Goal: Entertainment & Leisure: Consume media (video, audio)

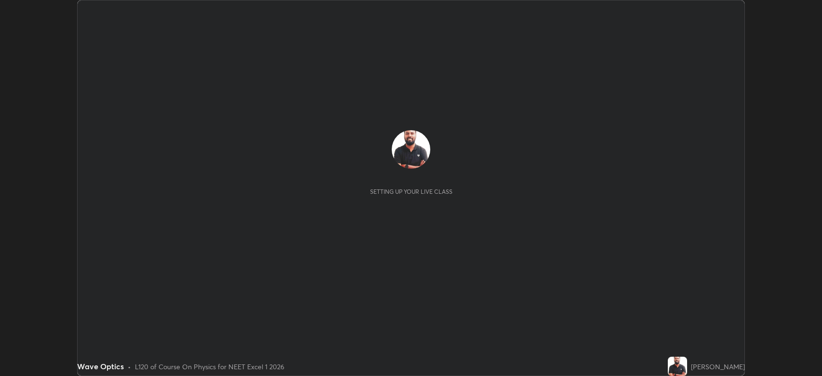
scroll to position [376, 822]
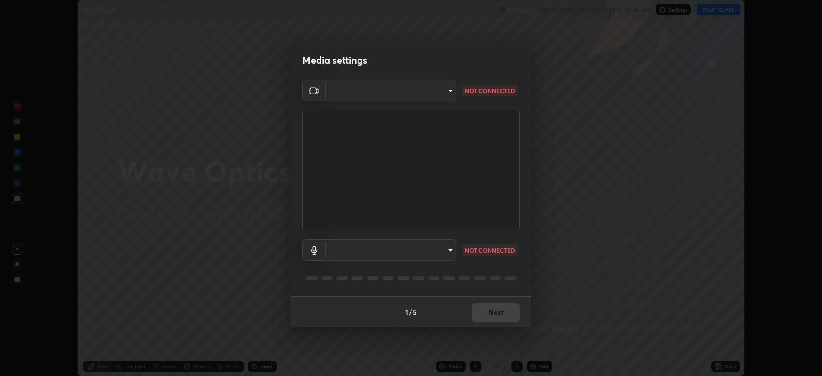
type input "794d03a334ab6cf92daa4269f68d25c817b6d7b5e31d9684855891884d0ab025"
type input "fdb80894c4ebc7df2e002856e42fb67b53546d0361b9f9eb09d9d3152e6861d2"
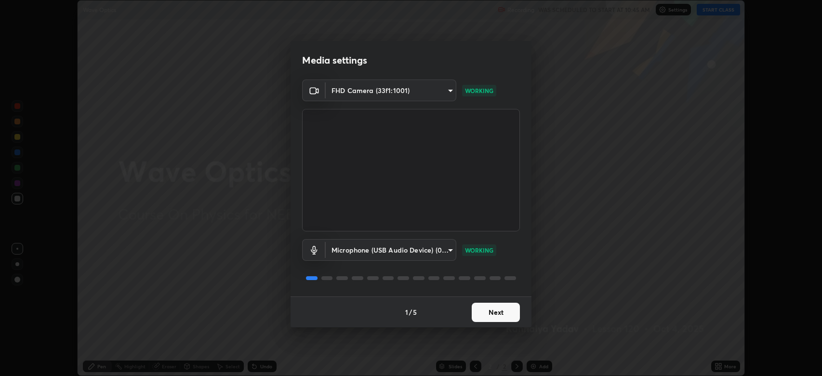
click at [501, 312] on button "Next" at bounding box center [496, 312] width 48 height 19
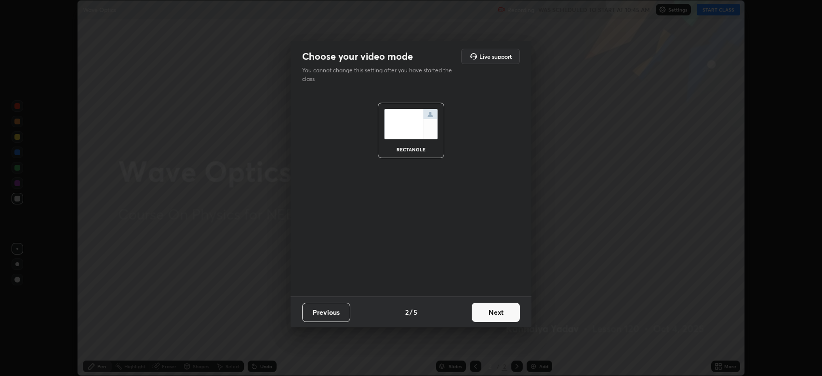
click at [501, 312] on button "Next" at bounding box center [496, 312] width 48 height 19
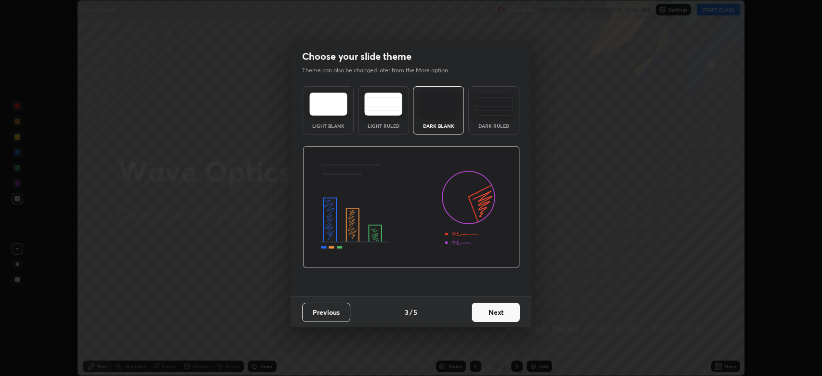
click at [503, 311] on button "Next" at bounding box center [496, 312] width 48 height 19
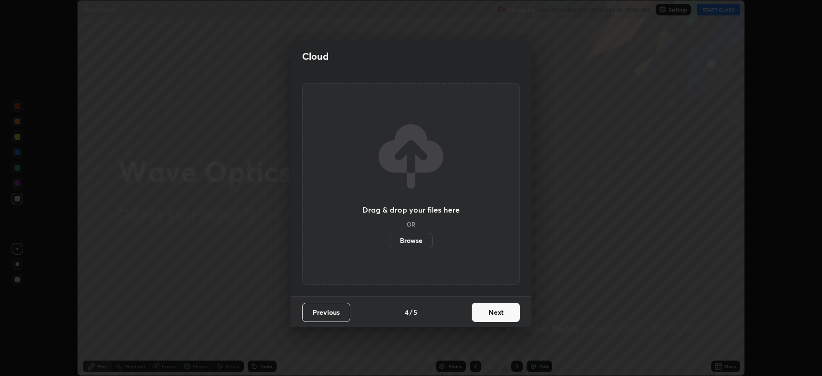
click at [501, 316] on button "Next" at bounding box center [496, 312] width 48 height 19
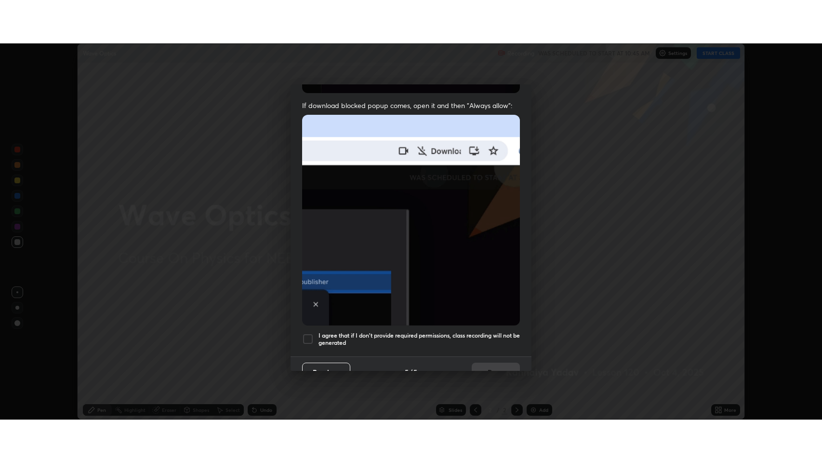
scroll to position [196, 0]
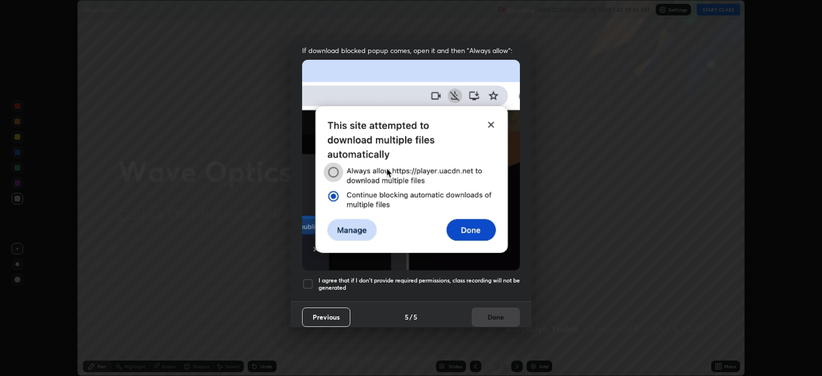
click at [308, 280] on div at bounding box center [308, 284] width 12 height 12
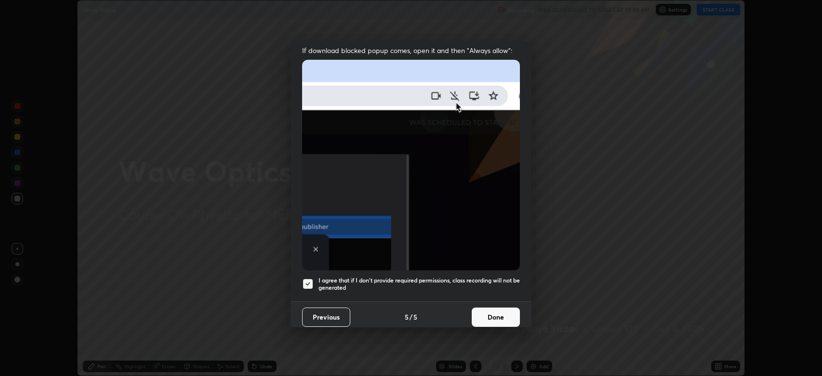
click at [494, 314] on button "Done" at bounding box center [496, 316] width 48 height 19
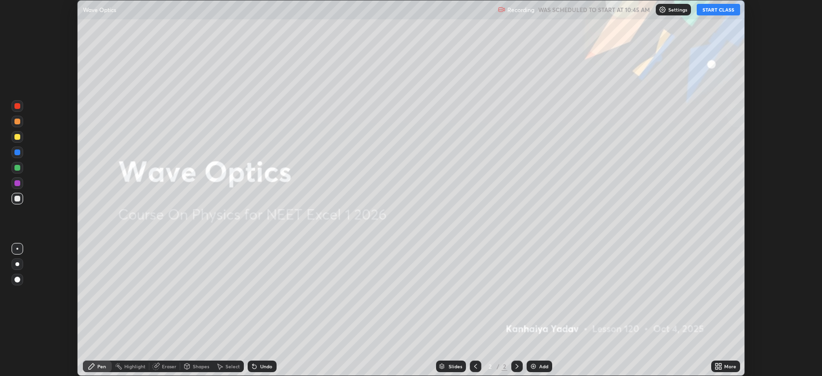
click at [719, 10] on button "START CLASS" at bounding box center [718, 10] width 43 height 12
click at [720, 366] on icon at bounding box center [720, 364] width 2 height 2
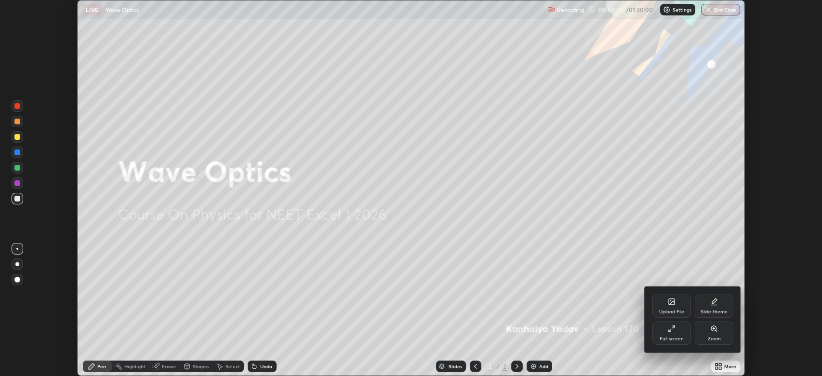
click at [672, 332] on icon at bounding box center [672, 329] width 8 height 8
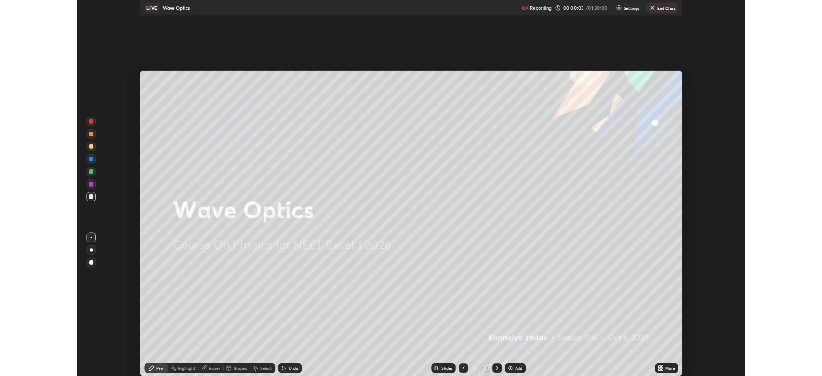
scroll to position [463, 822]
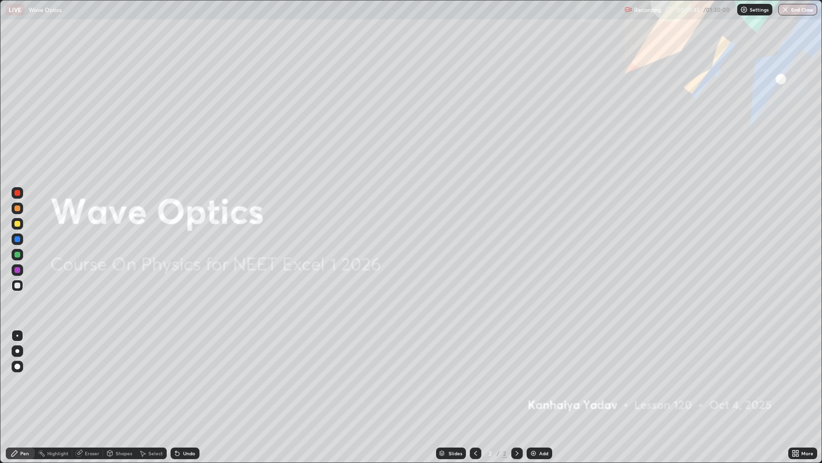
click at [515, 375] on icon at bounding box center [517, 453] width 8 height 8
click at [534, 375] on img at bounding box center [534, 453] width 8 height 8
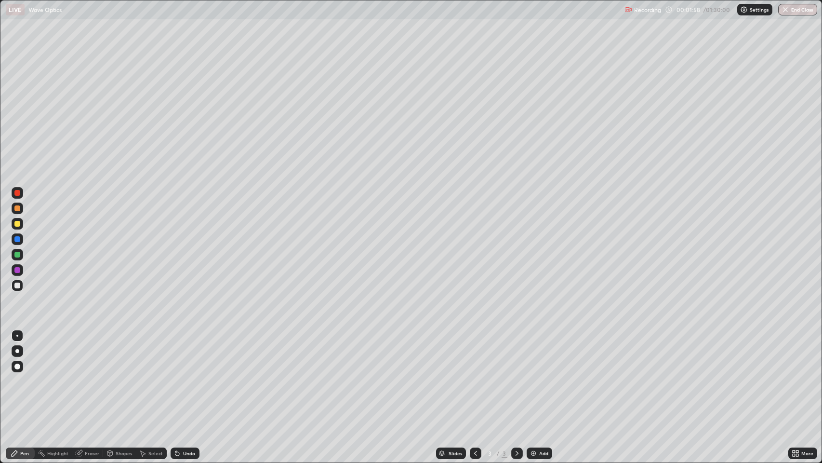
click at [16, 284] on div at bounding box center [17, 285] width 6 height 6
click at [18, 209] on div at bounding box center [17, 208] width 6 height 6
click at [17, 351] on div at bounding box center [17, 351] width 4 height 4
click at [181, 375] on div "Undo" at bounding box center [185, 453] width 29 height 12
click at [176, 375] on icon at bounding box center [177, 454] width 4 height 4
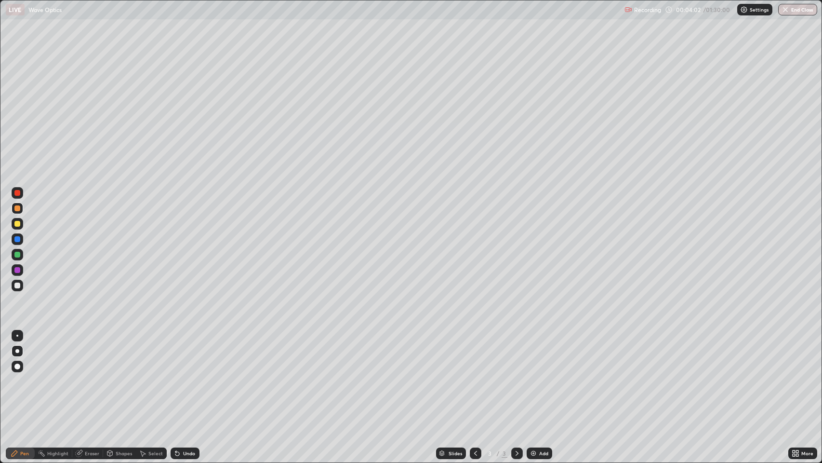
click at [184, 375] on div "Undo" at bounding box center [189, 453] width 12 height 5
click at [183, 375] on div "Undo" at bounding box center [189, 453] width 12 height 5
click at [19, 239] on div at bounding box center [17, 239] width 6 height 6
click at [175, 375] on icon at bounding box center [175, 451] width 1 height 1
click at [517, 375] on icon at bounding box center [517, 453] width 8 height 8
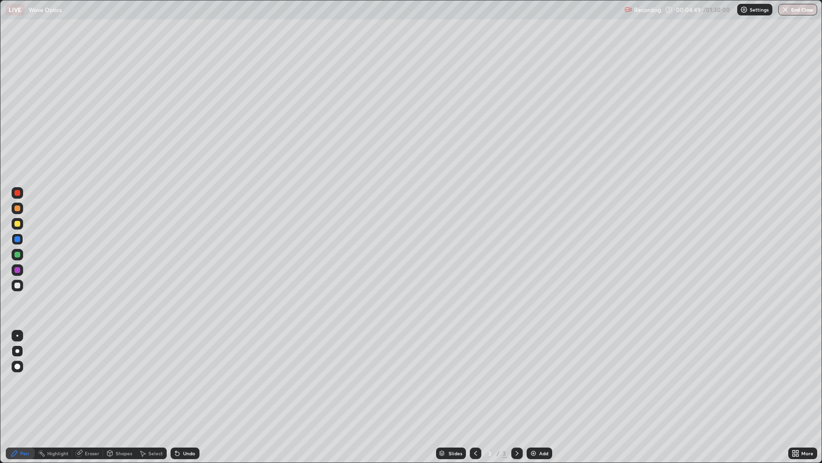
click at [535, 375] on img at bounding box center [534, 453] width 8 height 8
click at [17, 285] on div at bounding box center [17, 285] width 6 height 6
click at [187, 375] on div "Undo" at bounding box center [189, 453] width 12 height 5
click at [87, 375] on div "Eraser" at bounding box center [92, 453] width 14 height 5
click at [20, 375] on div "Pen" at bounding box center [20, 453] width 29 height 12
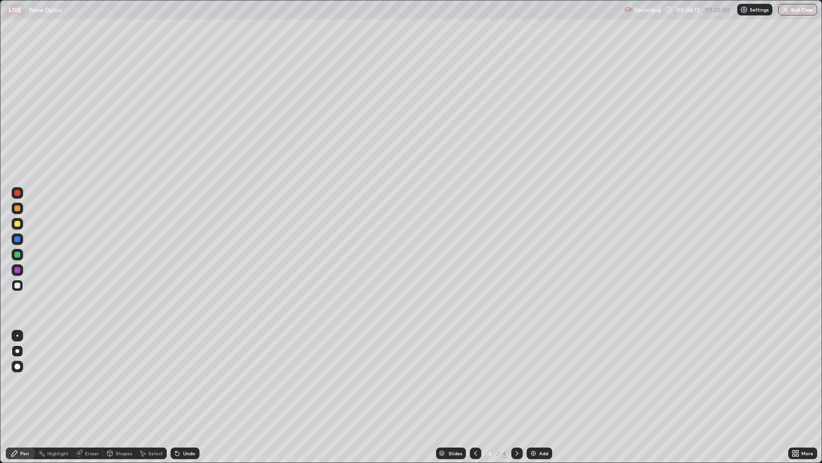
click at [17, 208] on div at bounding box center [17, 208] width 6 height 6
click at [516, 375] on icon at bounding box center [517, 453] width 8 height 8
click at [532, 375] on img at bounding box center [534, 453] width 8 height 8
click at [187, 375] on div "Undo" at bounding box center [189, 453] width 12 height 5
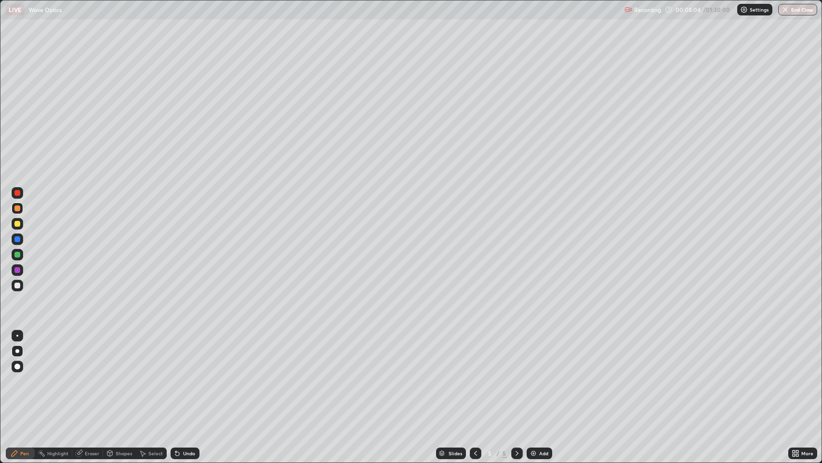
click at [183, 375] on div "Undo" at bounding box center [189, 453] width 12 height 5
click at [17, 283] on div at bounding box center [17, 285] width 6 height 6
click at [187, 375] on div "Undo" at bounding box center [189, 453] width 12 height 5
click at [189, 375] on div "Undo" at bounding box center [189, 453] width 12 height 5
click at [516, 375] on icon at bounding box center [517, 453] width 8 height 8
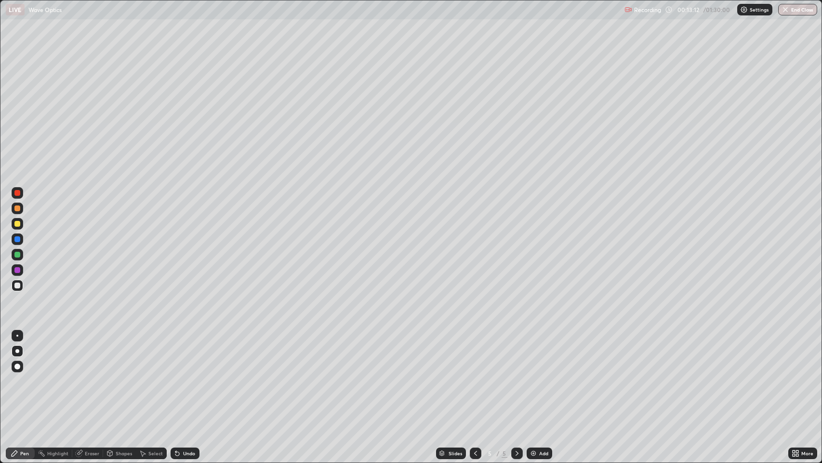
click at [515, 375] on icon at bounding box center [517, 453] width 8 height 8
click at [519, 375] on icon at bounding box center [517, 453] width 8 height 8
click at [532, 375] on img at bounding box center [534, 453] width 8 height 8
click at [477, 375] on icon at bounding box center [476, 453] width 8 height 8
click at [516, 375] on icon at bounding box center [517, 453] width 8 height 8
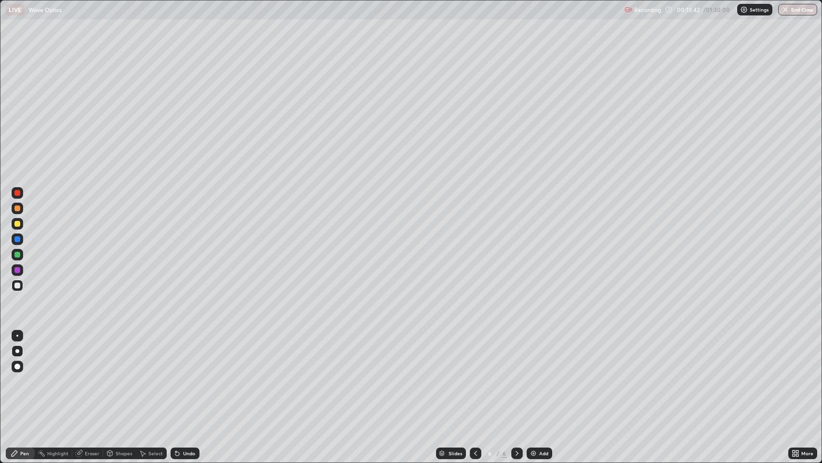
click at [178, 375] on icon at bounding box center [177, 453] width 8 height 8
click at [187, 375] on div "Undo" at bounding box center [189, 453] width 12 height 5
click at [184, 375] on div "Undo" at bounding box center [189, 453] width 12 height 5
click at [19, 237] on div at bounding box center [17, 239] width 6 height 6
click at [120, 375] on div "Shapes" at bounding box center [124, 453] width 16 height 5
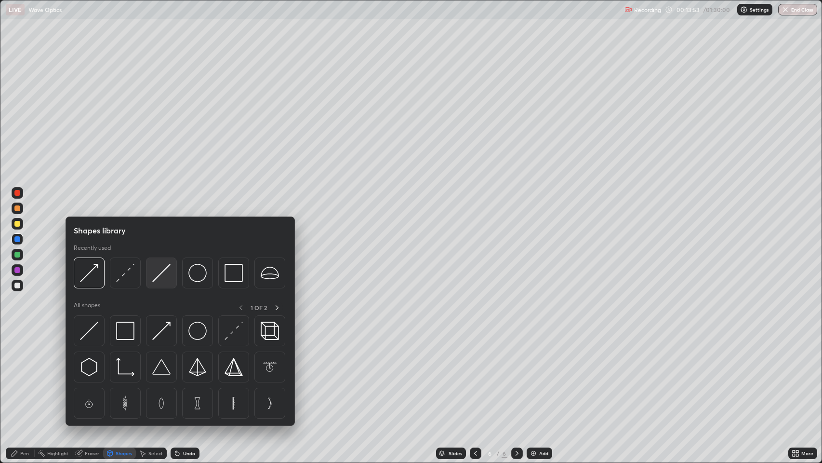
click at [159, 270] on img at bounding box center [161, 273] width 18 height 18
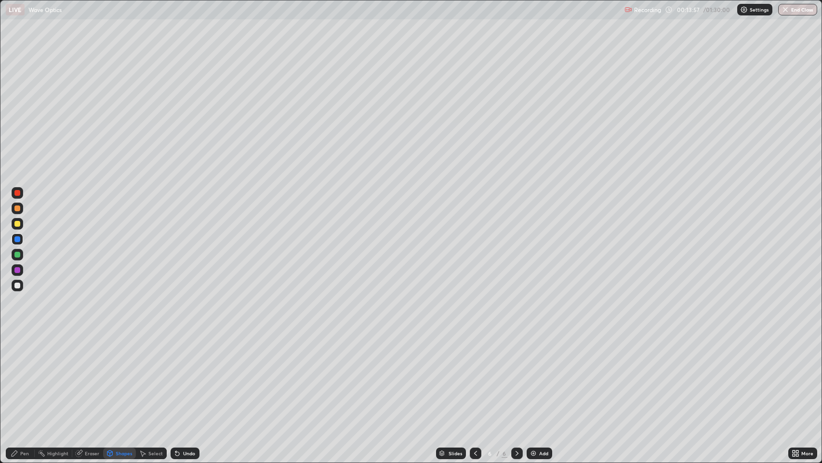
click at [175, 375] on icon at bounding box center [175, 451] width 1 height 1
click at [113, 375] on div "Shapes" at bounding box center [119, 453] width 33 height 12
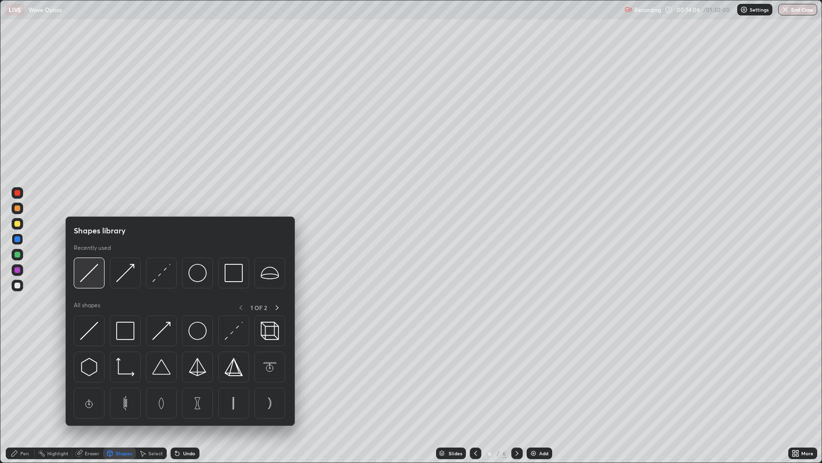
click at [92, 272] on img at bounding box center [89, 273] width 18 height 18
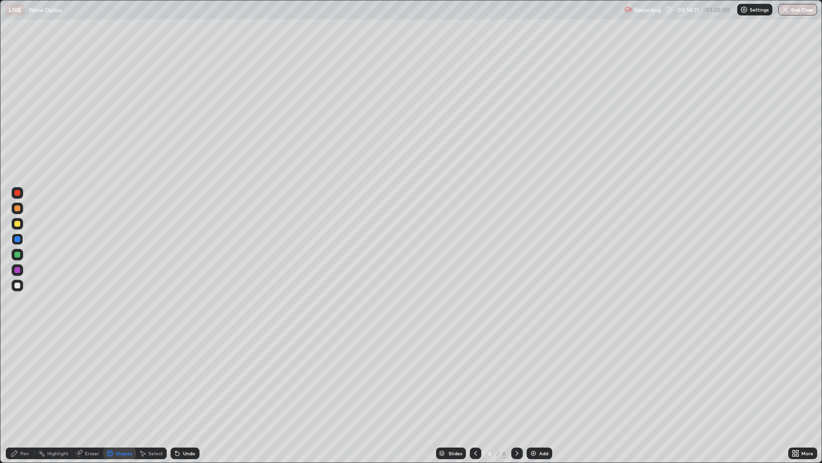
click at [188, 375] on div "Undo" at bounding box center [189, 453] width 12 height 5
click at [117, 375] on div "Shapes" at bounding box center [124, 453] width 16 height 5
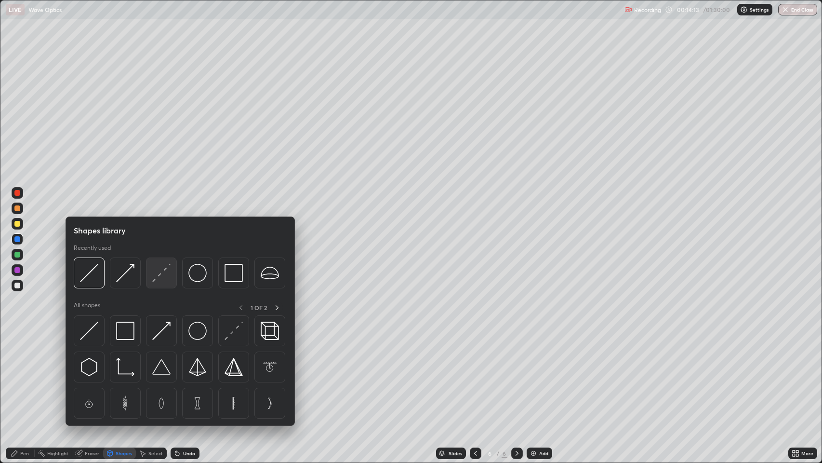
click at [161, 278] on img at bounding box center [161, 273] width 18 height 18
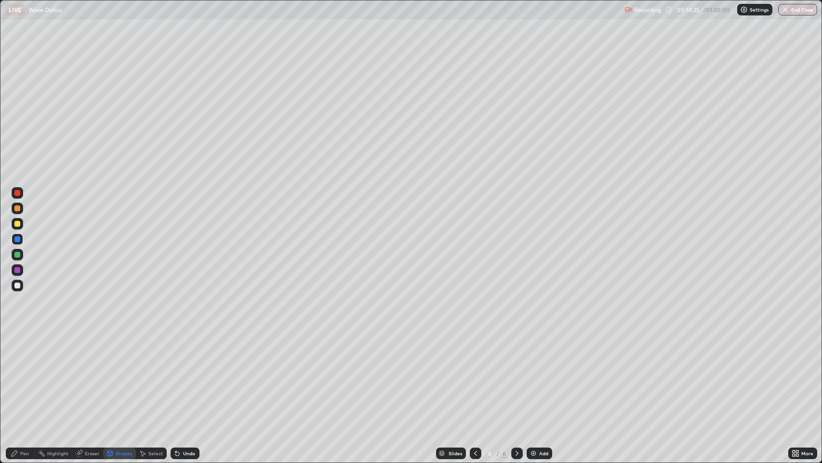
click at [18, 286] on div at bounding box center [17, 285] width 6 height 6
click at [24, 375] on div "Pen" at bounding box center [24, 453] width 9 height 5
click at [92, 375] on div "Eraser" at bounding box center [92, 453] width 14 height 5
click at [21, 375] on div "Pen" at bounding box center [24, 453] width 9 height 5
click at [121, 375] on div "Shapes" at bounding box center [124, 453] width 16 height 5
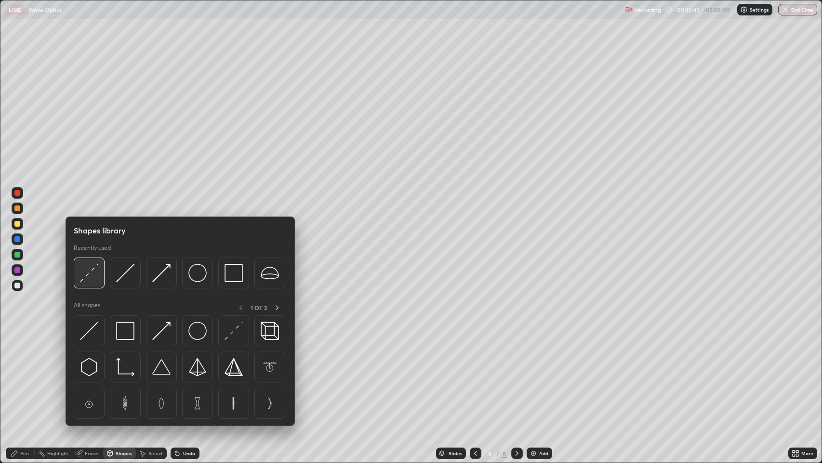
click at [89, 275] on img at bounding box center [89, 273] width 18 height 18
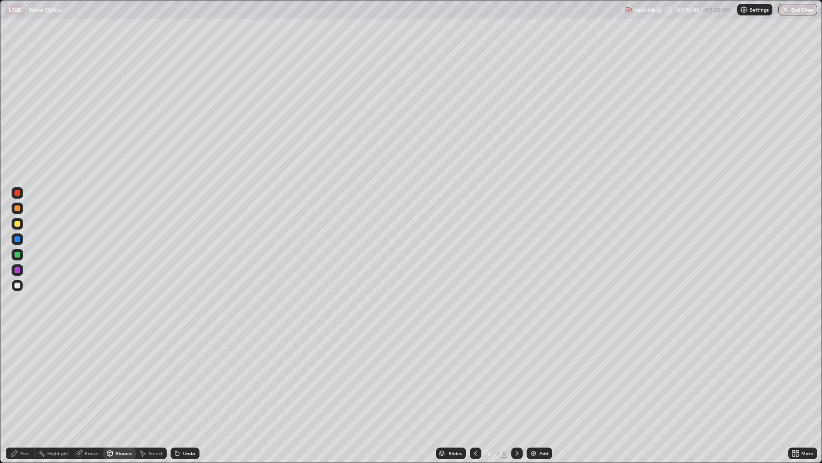
click at [16, 375] on icon at bounding box center [15, 453] width 8 height 8
click at [184, 375] on div "Undo" at bounding box center [189, 453] width 12 height 5
click at [187, 375] on div "Undo" at bounding box center [189, 453] width 12 height 5
click at [186, 375] on div "Undo" at bounding box center [189, 453] width 12 height 5
click at [183, 375] on div "Undo" at bounding box center [189, 453] width 12 height 5
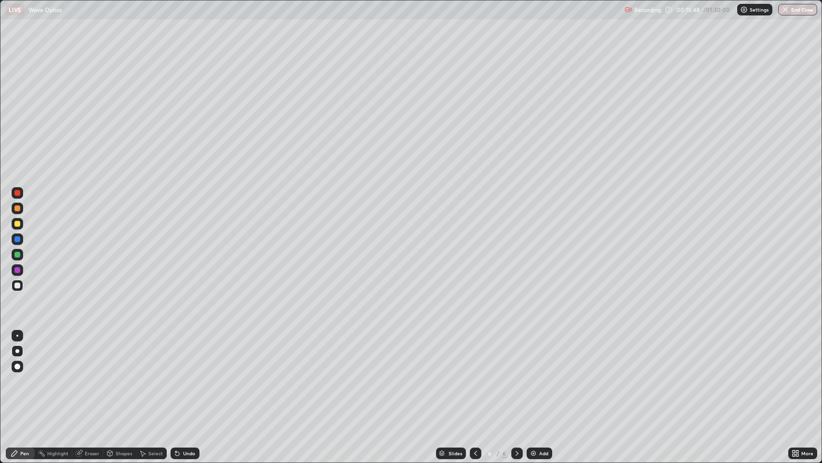
click at [185, 375] on div "Undo" at bounding box center [185, 453] width 29 height 12
click at [186, 375] on div "Undo" at bounding box center [185, 453] width 29 height 12
click at [187, 375] on div "Undo" at bounding box center [189, 453] width 12 height 5
click at [120, 375] on div "Shapes" at bounding box center [124, 453] width 16 height 5
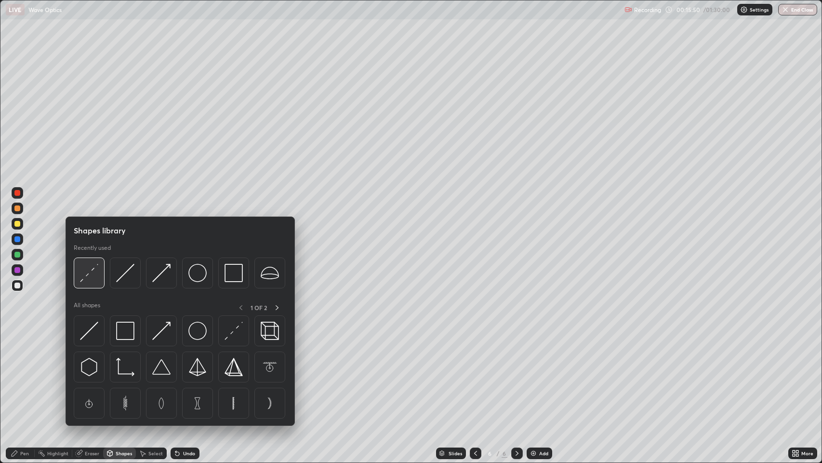
click at [89, 274] on img at bounding box center [89, 273] width 18 height 18
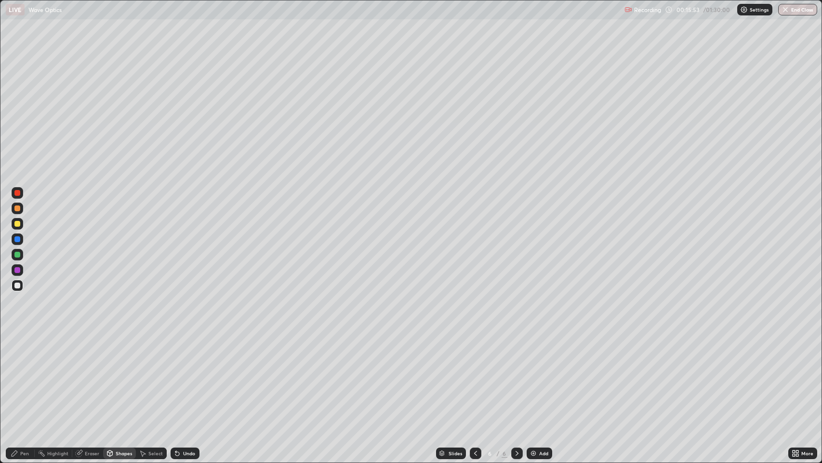
click at [24, 375] on div "Pen" at bounding box center [24, 453] width 9 height 5
click at [85, 375] on div "Eraser" at bounding box center [92, 453] width 14 height 5
click at [19, 375] on div "Pen" at bounding box center [20, 453] width 29 height 12
click at [16, 225] on div at bounding box center [17, 224] width 6 height 6
click at [185, 375] on div "Undo" at bounding box center [185, 453] width 29 height 12
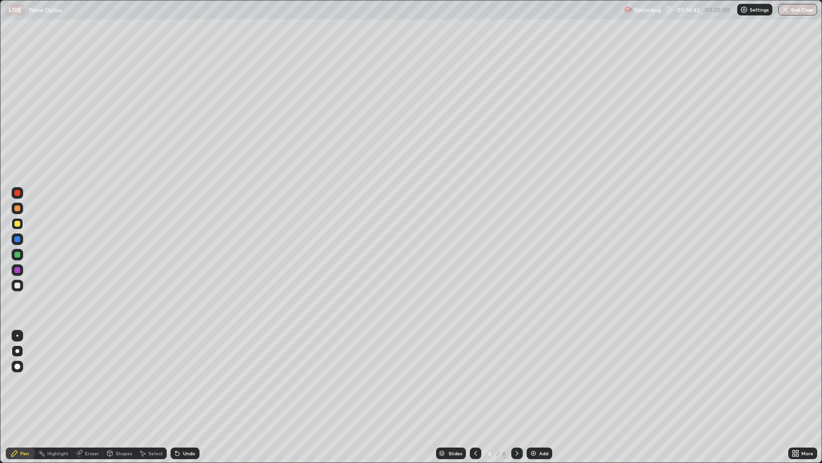
click at [19, 284] on div at bounding box center [17, 285] width 6 height 6
click at [17, 284] on div at bounding box center [17, 285] width 6 height 6
click at [515, 375] on icon at bounding box center [517, 453] width 8 height 8
click at [517, 375] on icon at bounding box center [517, 453] width 8 height 8
click at [536, 375] on img at bounding box center [534, 453] width 8 height 8
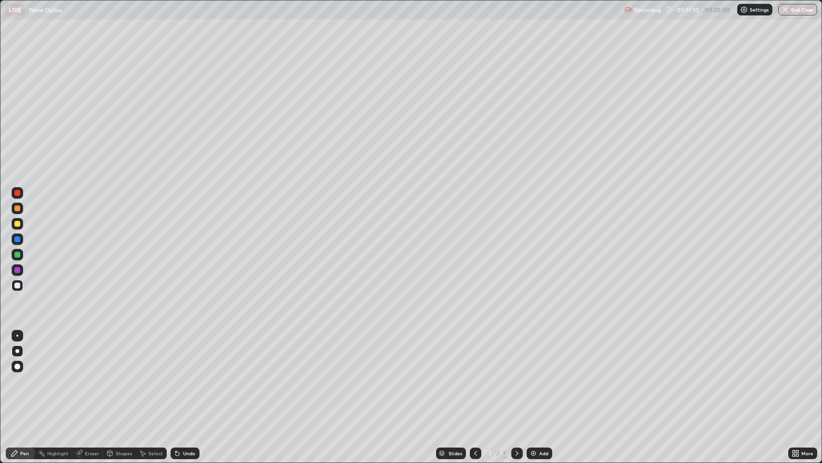
click at [475, 375] on icon at bounding box center [476, 453] width 8 height 8
click at [474, 375] on icon at bounding box center [476, 453] width 8 height 8
click at [181, 375] on div "Undo" at bounding box center [185, 453] width 29 height 12
click at [516, 375] on icon at bounding box center [517, 453] width 8 height 8
click at [515, 375] on icon at bounding box center [517, 453] width 8 height 8
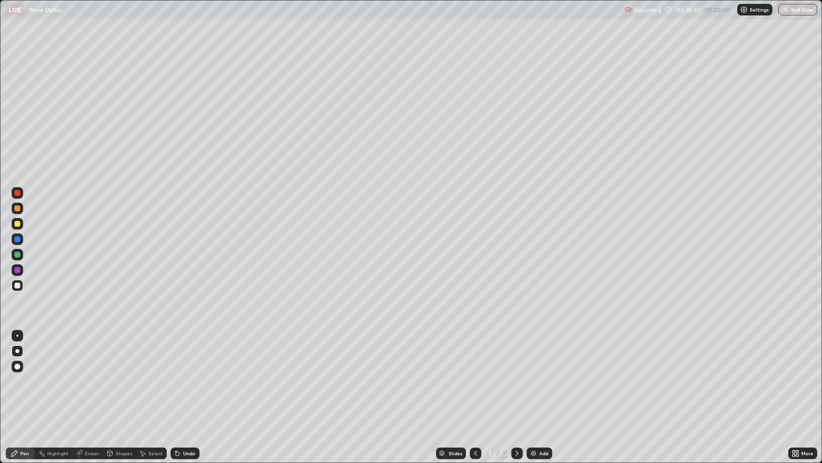
click at [118, 375] on div "Shapes" at bounding box center [124, 453] width 16 height 5
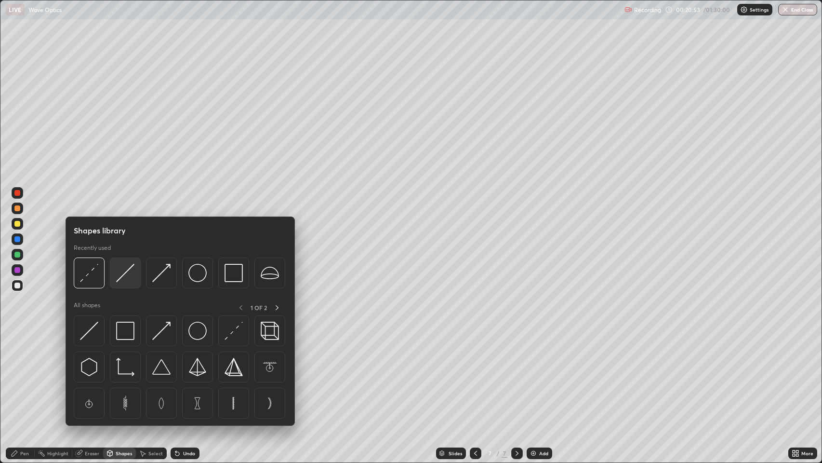
click at [124, 270] on img at bounding box center [125, 273] width 18 height 18
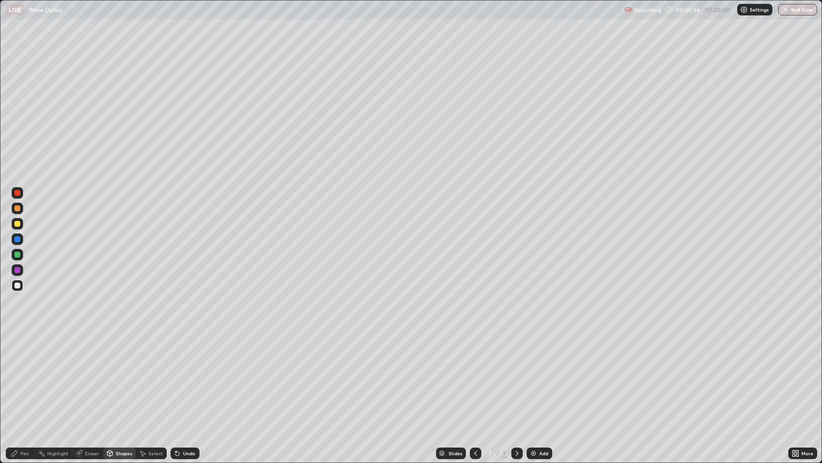
click at [183, 375] on div "Undo" at bounding box center [189, 453] width 12 height 5
click at [20, 375] on div "Pen" at bounding box center [24, 453] width 9 height 5
click at [80, 375] on icon at bounding box center [79, 452] width 5 height 5
click at [21, 375] on div "Pen" at bounding box center [24, 453] width 9 height 5
click at [18, 269] on div at bounding box center [17, 270] width 6 height 6
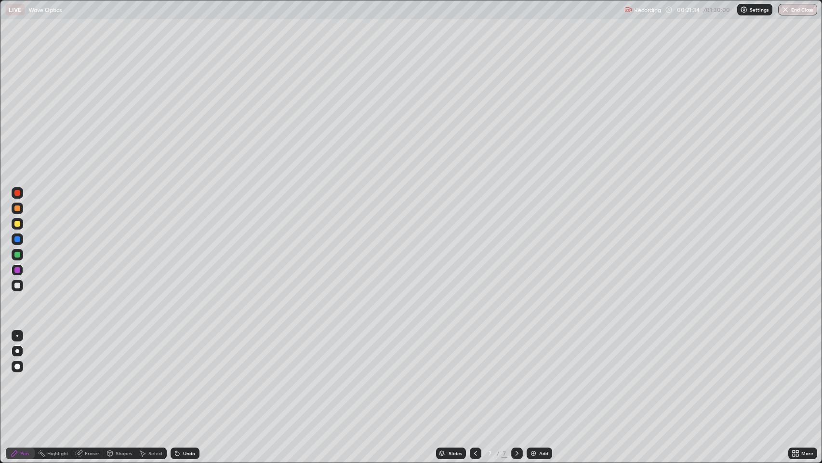
click at [114, 375] on div "Shapes" at bounding box center [119, 453] width 33 height 12
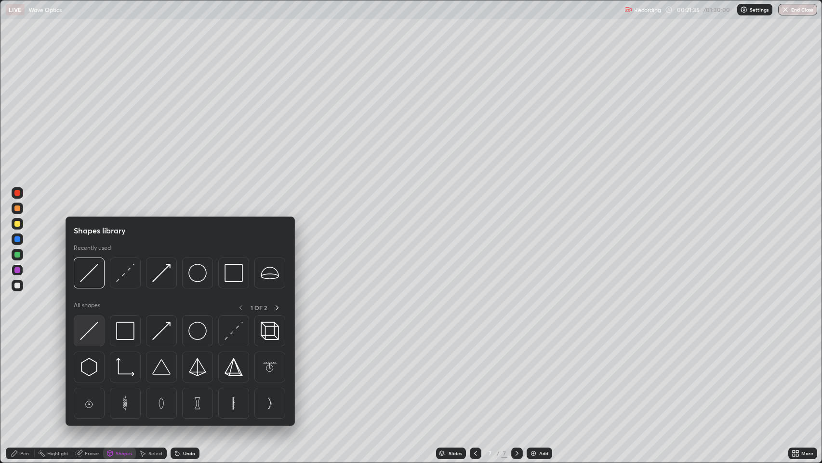
click at [91, 333] on img at bounding box center [89, 330] width 18 height 18
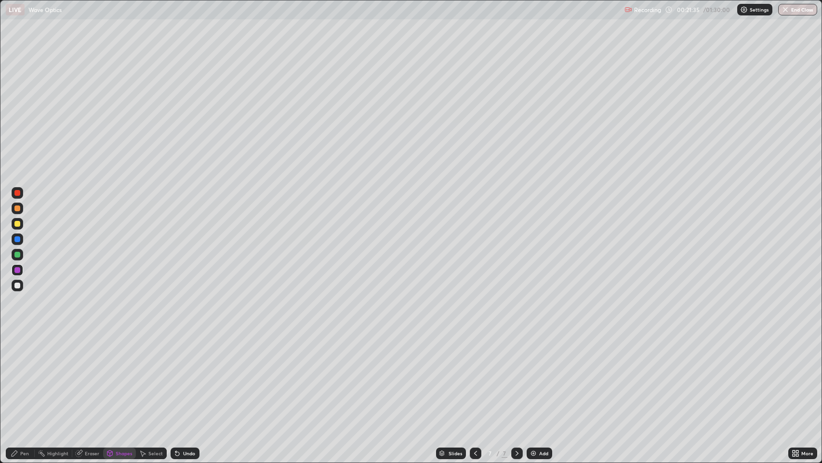
click at [17, 255] on div at bounding box center [17, 255] width 6 height 6
click at [120, 375] on div "Shapes" at bounding box center [124, 453] width 16 height 5
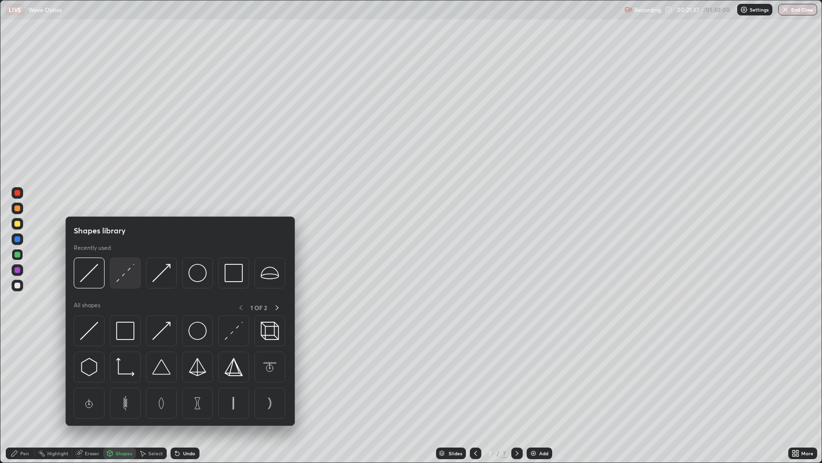
click at [125, 273] on img at bounding box center [125, 273] width 18 height 18
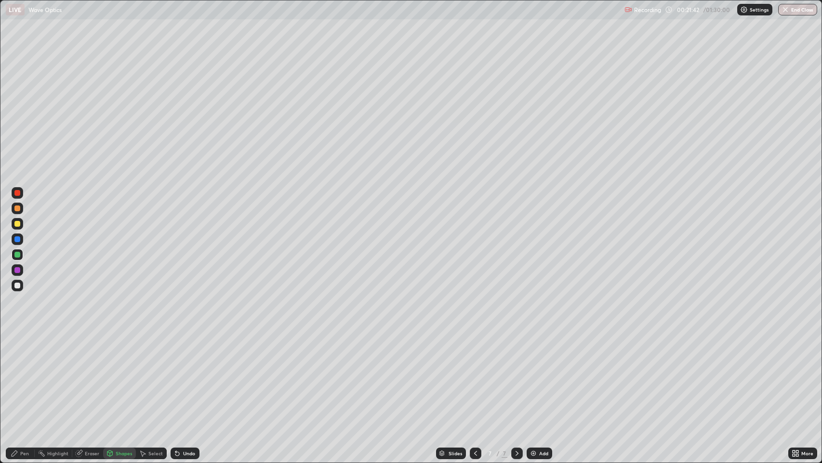
click at [19, 375] on div "Pen" at bounding box center [20, 453] width 29 height 12
click at [17, 285] on div at bounding box center [17, 285] width 6 height 6
click at [18, 286] on div at bounding box center [17, 285] width 6 height 6
click at [18, 269] on div at bounding box center [17, 270] width 6 height 6
click at [15, 209] on div at bounding box center [17, 208] width 6 height 6
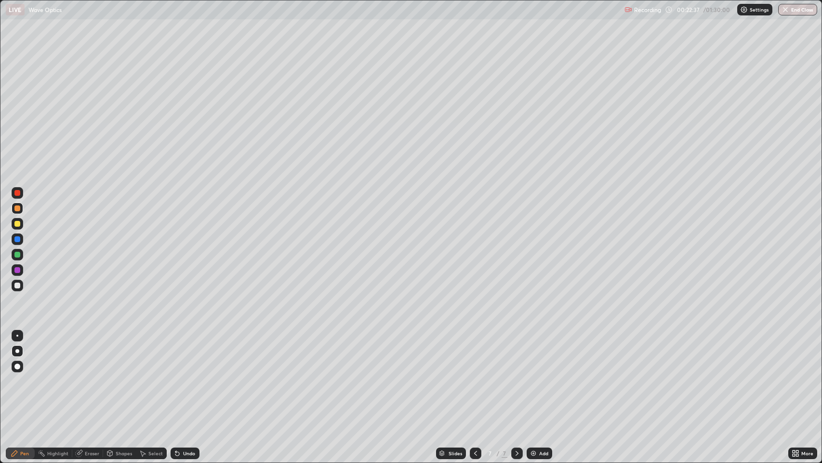
click at [120, 375] on div "Shapes" at bounding box center [124, 453] width 16 height 5
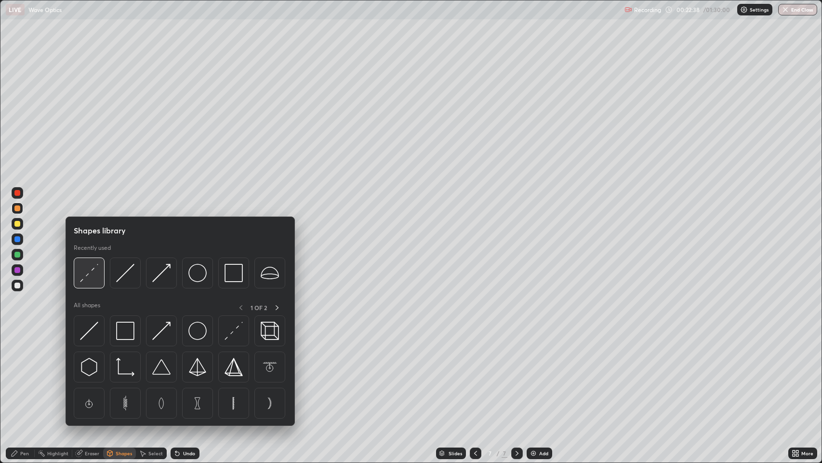
click at [97, 280] on img at bounding box center [89, 273] width 18 height 18
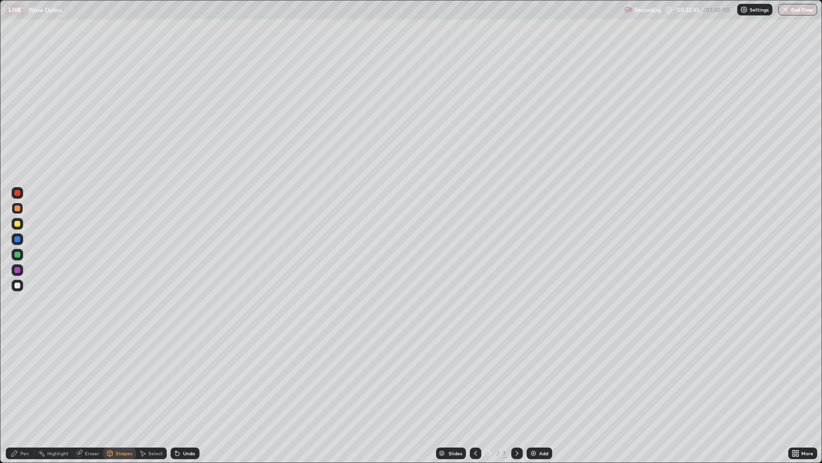
click at [18, 253] on div at bounding box center [17, 255] width 6 height 6
click at [24, 375] on div "Pen" at bounding box center [24, 453] width 9 height 5
click at [183, 375] on div "Undo" at bounding box center [185, 453] width 29 height 12
click at [187, 375] on div "Undo" at bounding box center [189, 453] width 12 height 5
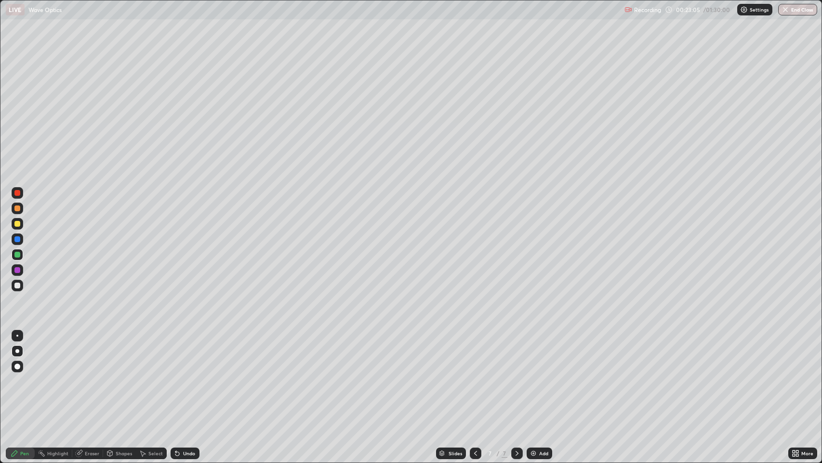
click at [187, 375] on div "Undo" at bounding box center [189, 453] width 12 height 5
click at [185, 375] on div "Undo" at bounding box center [185, 453] width 29 height 12
click at [184, 375] on div "Undo" at bounding box center [185, 453] width 29 height 12
click at [182, 375] on div "Undo" at bounding box center [185, 453] width 29 height 12
click at [186, 375] on div "Undo" at bounding box center [189, 453] width 12 height 5
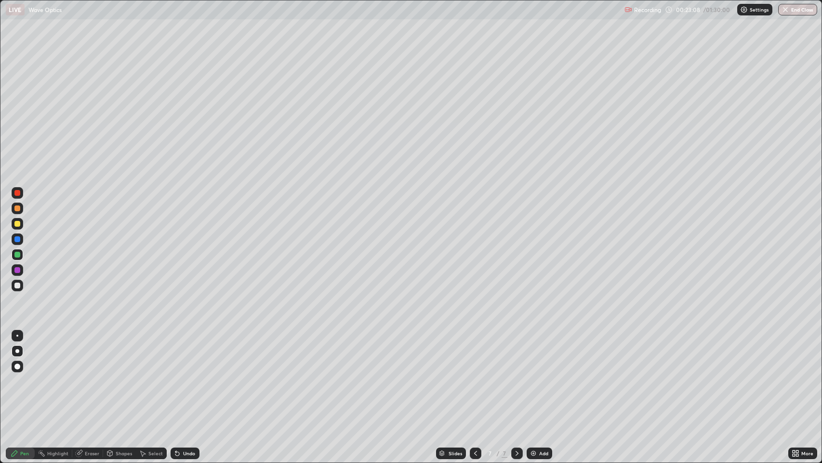
click at [187, 375] on div "Undo" at bounding box center [189, 453] width 12 height 5
click at [17, 288] on div at bounding box center [17, 285] width 6 height 6
click at [175, 375] on icon at bounding box center [175, 451] width 1 height 1
click at [182, 375] on div "Undo" at bounding box center [185, 453] width 29 height 12
click at [184, 375] on div "Undo" at bounding box center [189, 453] width 12 height 5
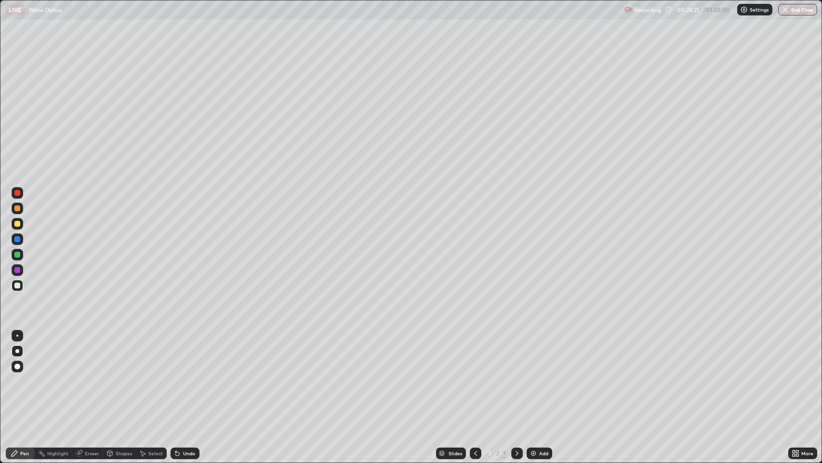
click at [113, 375] on div "Shapes" at bounding box center [119, 453] width 33 height 12
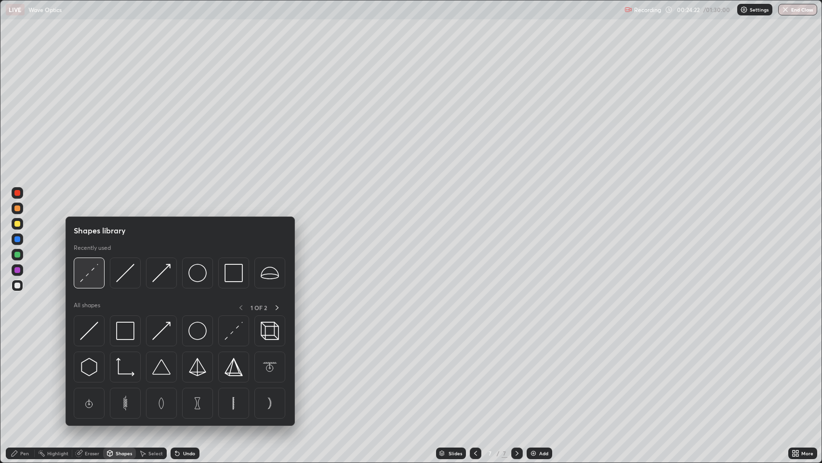
click at [92, 272] on img at bounding box center [89, 273] width 18 height 18
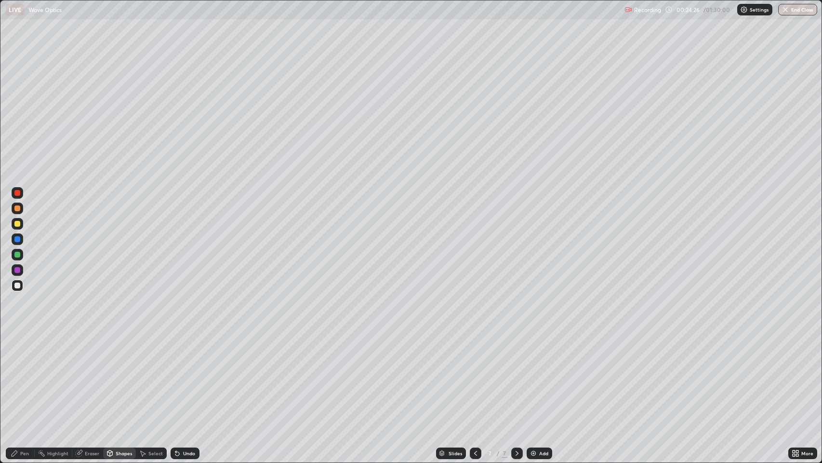
click at [26, 375] on div "Pen" at bounding box center [24, 453] width 9 height 5
click at [18, 238] on div at bounding box center [17, 239] width 6 height 6
click at [17, 287] on div at bounding box center [17, 285] width 6 height 6
click at [516, 375] on icon at bounding box center [517, 453] width 3 height 5
click at [516, 375] on icon at bounding box center [517, 453] width 8 height 8
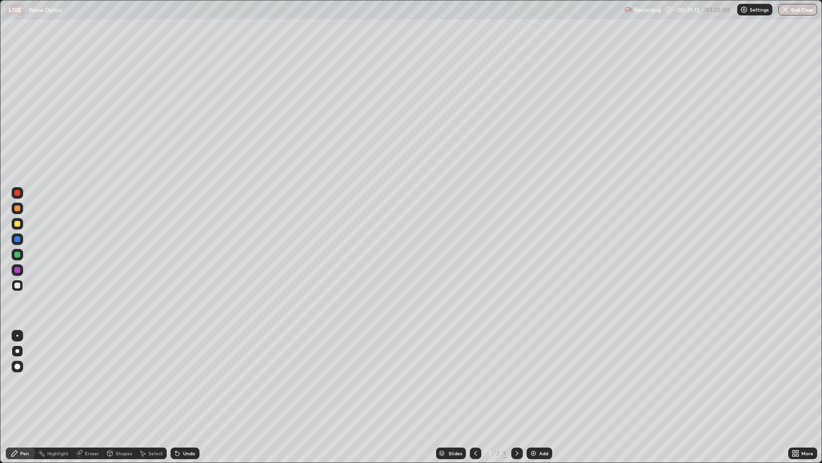
click at [532, 375] on img at bounding box center [534, 453] width 8 height 8
click at [516, 375] on icon at bounding box center [517, 453] width 8 height 8
click at [531, 375] on img at bounding box center [534, 453] width 8 height 8
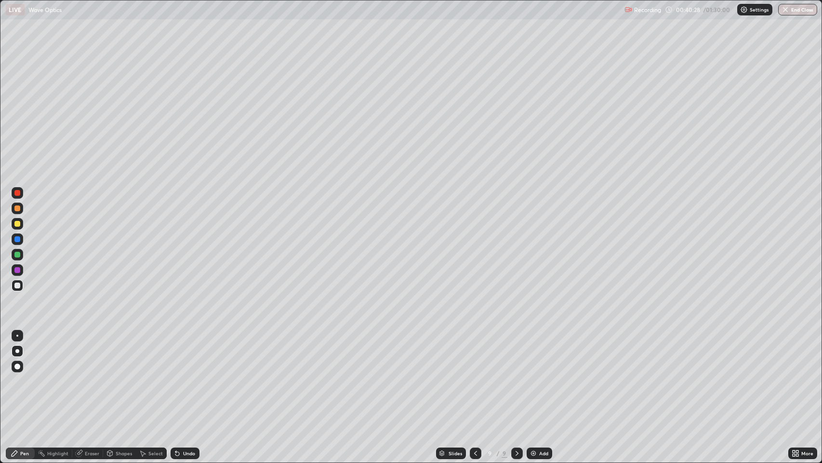
click at [516, 375] on icon at bounding box center [517, 453] width 8 height 8
click at [516, 375] on icon at bounding box center [517, 453] width 3 height 5
click at [532, 375] on img at bounding box center [534, 453] width 8 height 8
click at [117, 375] on div "Shapes" at bounding box center [124, 453] width 16 height 5
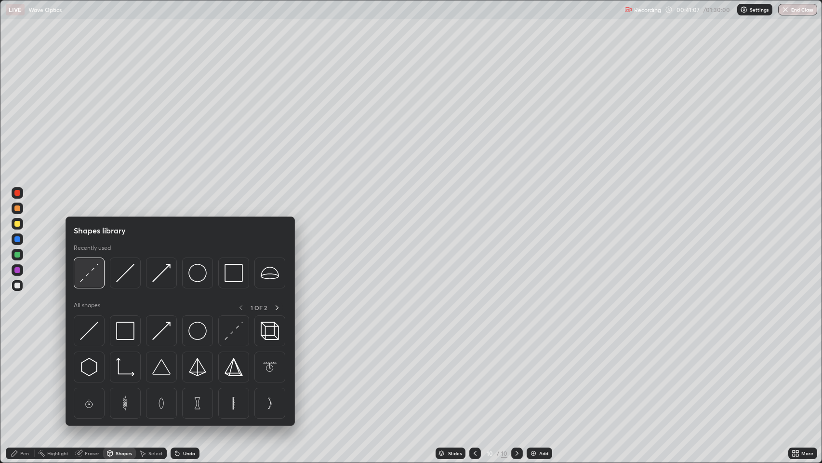
click at [88, 275] on img at bounding box center [89, 273] width 18 height 18
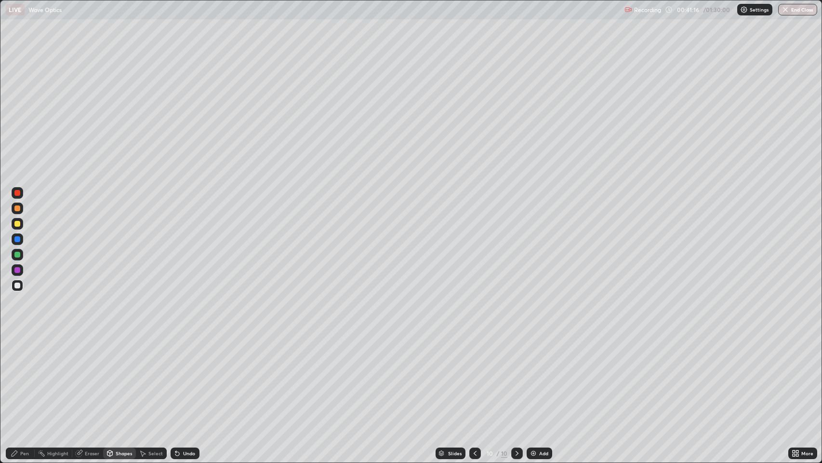
click at [22, 375] on div "Pen" at bounding box center [24, 453] width 9 height 5
click at [183, 375] on div "Undo" at bounding box center [185, 453] width 29 height 12
click at [189, 375] on div "Undo" at bounding box center [189, 453] width 12 height 5
click at [191, 375] on div "Undo" at bounding box center [189, 453] width 12 height 5
click at [186, 375] on div "Undo" at bounding box center [189, 453] width 12 height 5
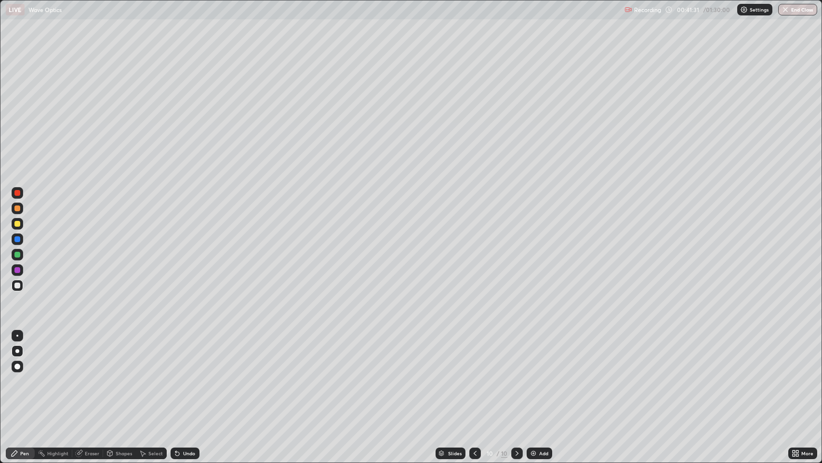
click at [186, 375] on div "Undo" at bounding box center [189, 453] width 12 height 5
click at [120, 375] on div "Shapes" at bounding box center [124, 453] width 16 height 5
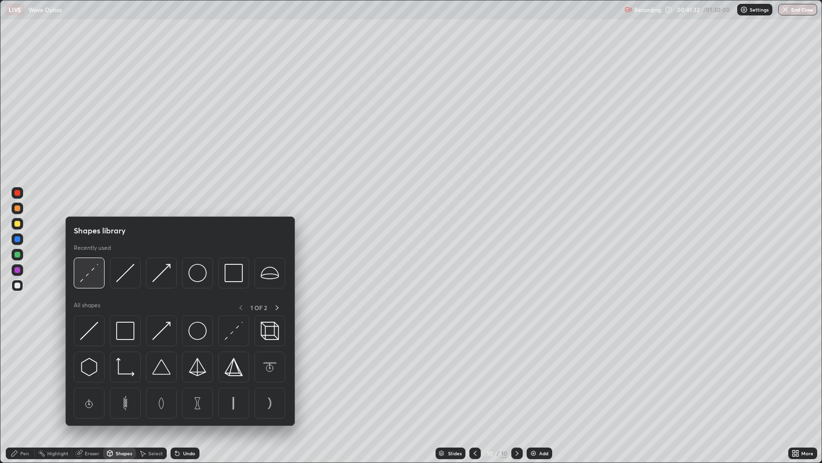
click at [91, 269] on img at bounding box center [89, 273] width 18 height 18
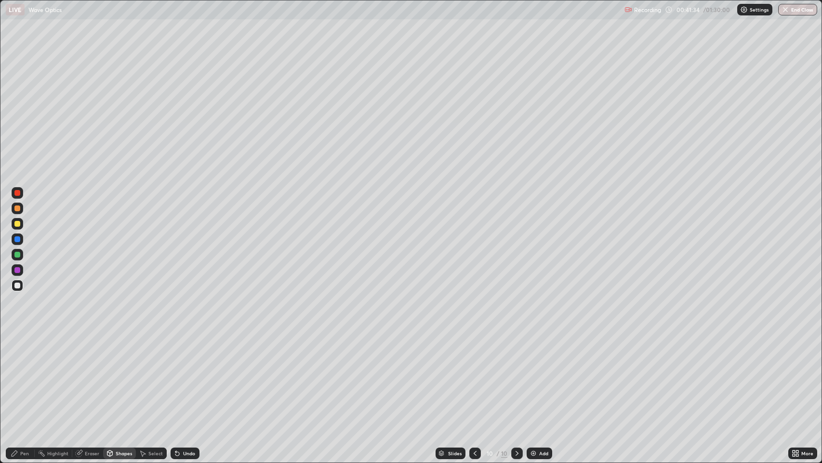
click at [18, 285] on div at bounding box center [17, 285] width 6 height 6
click at [19, 270] on div at bounding box center [17, 270] width 6 height 6
click at [21, 375] on div "Pen" at bounding box center [24, 453] width 9 height 5
click at [184, 375] on div "Undo" at bounding box center [189, 453] width 12 height 5
click at [183, 375] on div "Undo" at bounding box center [185, 453] width 29 height 12
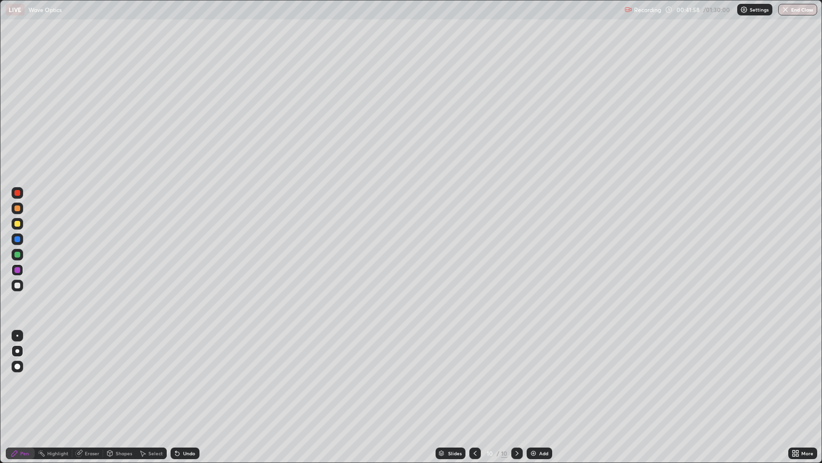
click at [183, 375] on div "Undo" at bounding box center [189, 453] width 12 height 5
click at [176, 375] on icon at bounding box center [177, 454] width 4 height 4
click at [183, 375] on div "Undo" at bounding box center [185, 453] width 29 height 12
click at [178, 375] on div "Undo" at bounding box center [185, 453] width 29 height 12
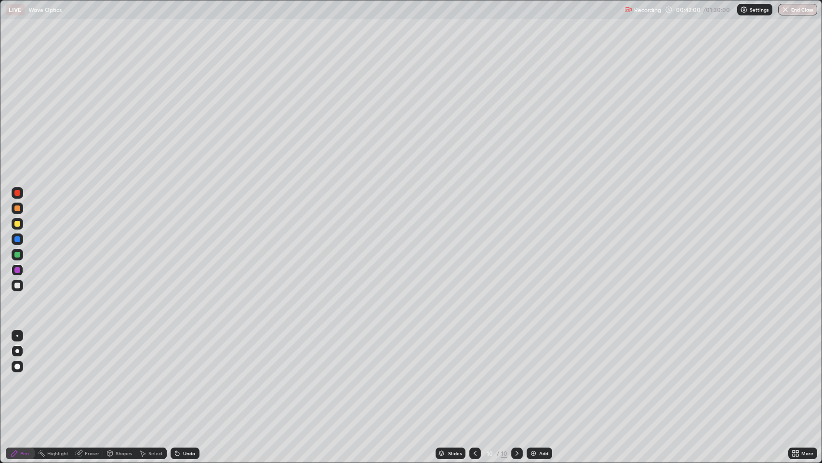
click at [175, 375] on icon at bounding box center [175, 451] width 1 height 1
click at [179, 375] on div "Undo" at bounding box center [185, 453] width 29 height 12
click at [17, 255] on div at bounding box center [17, 255] width 6 height 6
click at [17, 284] on div at bounding box center [17, 285] width 6 height 6
click at [121, 375] on div "Shapes" at bounding box center [124, 453] width 16 height 5
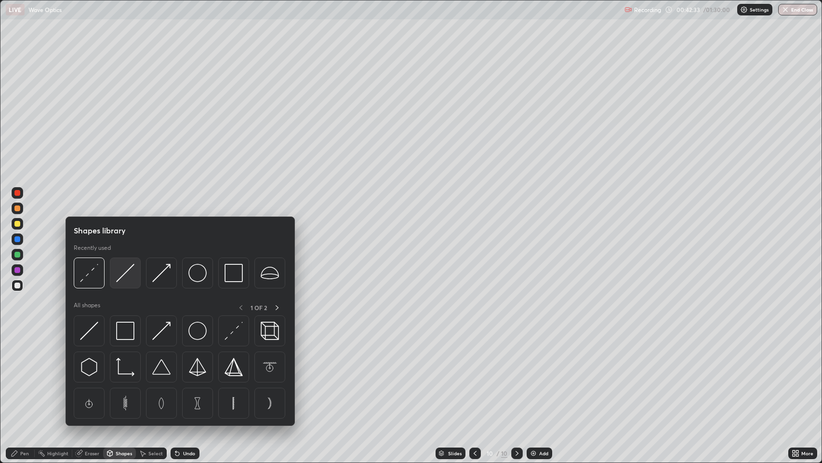
click at [118, 272] on img at bounding box center [125, 273] width 18 height 18
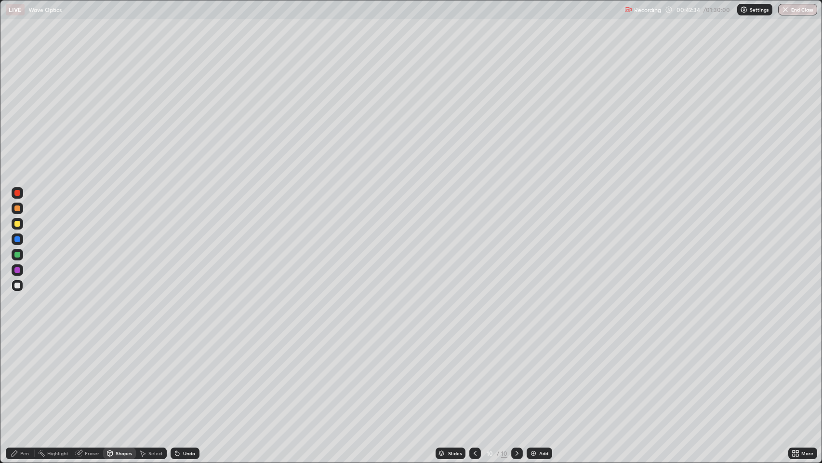
click at [121, 375] on div "Shapes" at bounding box center [124, 453] width 16 height 5
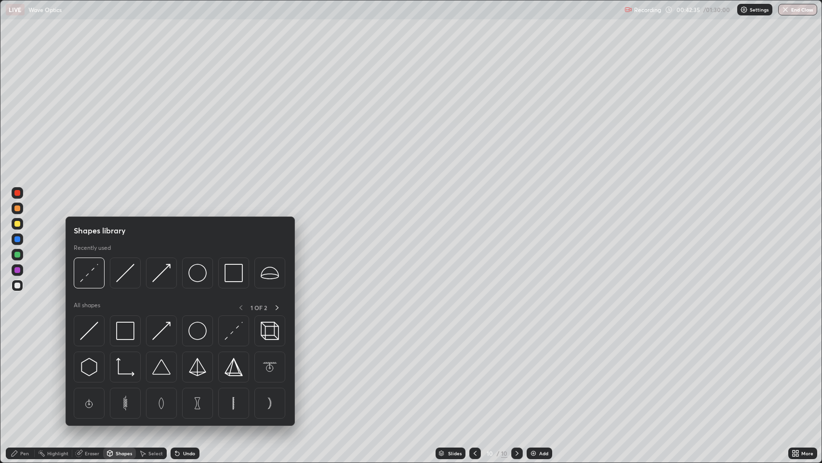
click at [17, 254] on div at bounding box center [17, 255] width 6 height 6
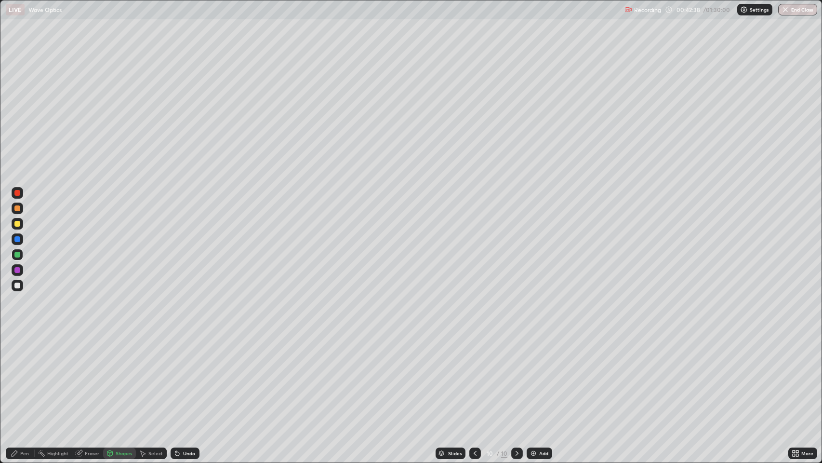
click at [20, 375] on div "Pen" at bounding box center [24, 453] width 9 height 5
click at [18, 285] on div at bounding box center [17, 285] width 6 height 6
click at [176, 375] on icon at bounding box center [177, 454] width 4 height 4
click at [516, 375] on icon at bounding box center [517, 453] width 8 height 8
click at [532, 375] on img at bounding box center [534, 453] width 8 height 8
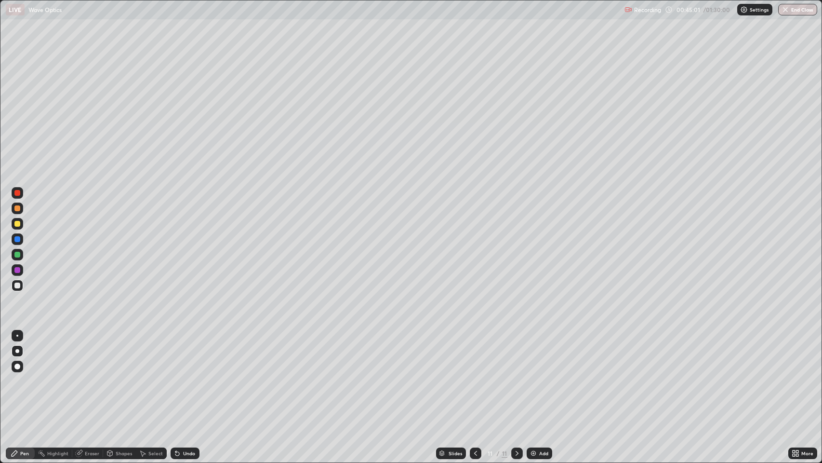
click at [183, 375] on div "Undo" at bounding box center [189, 453] width 12 height 5
click at [87, 375] on div "Eraser" at bounding box center [92, 453] width 14 height 5
click at [14, 375] on icon at bounding box center [15, 453] width 6 height 6
click at [188, 375] on div "Undo" at bounding box center [189, 453] width 12 height 5
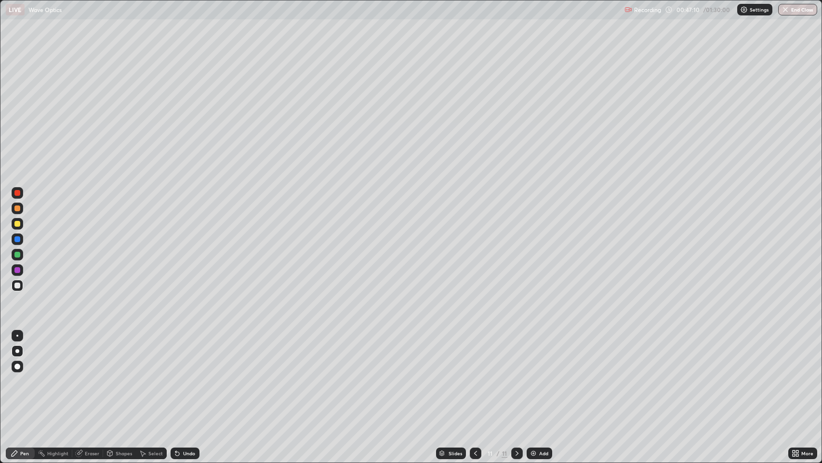
click at [188, 375] on div "Undo" at bounding box center [189, 453] width 12 height 5
click at [517, 375] on icon at bounding box center [517, 453] width 8 height 8
click at [535, 375] on img at bounding box center [534, 453] width 8 height 8
click at [185, 375] on div "Undo" at bounding box center [185, 453] width 29 height 12
click at [187, 375] on div "Undo" at bounding box center [189, 453] width 12 height 5
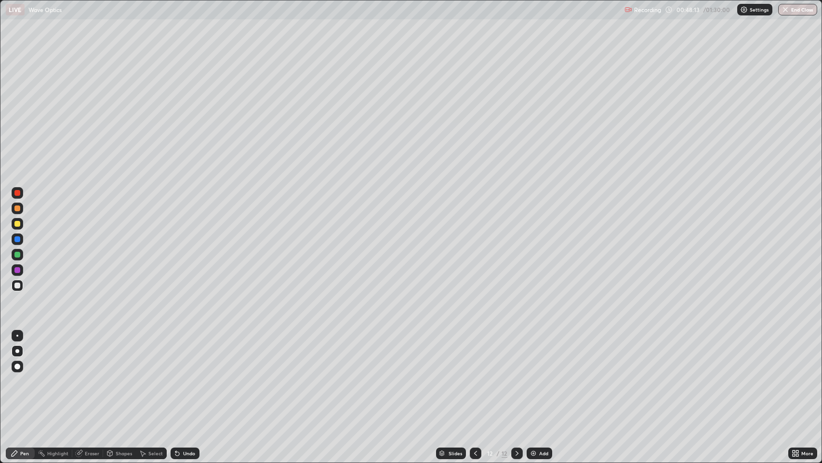
click at [182, 375] on div "Undo" at bounding box center [185, 453] width 29 height 12
click at [473, 375] on icon at bounding box center [476, 453] width 8 height 8
click at [519, 375] on icon at bounding box center [517, 453] width 8 height 8
click at [515, 375] on icon at bounding box center [517, 453] width 8 height 8
click at [519, 375] on icon at bounding box center [517, 453] width 8 height 8
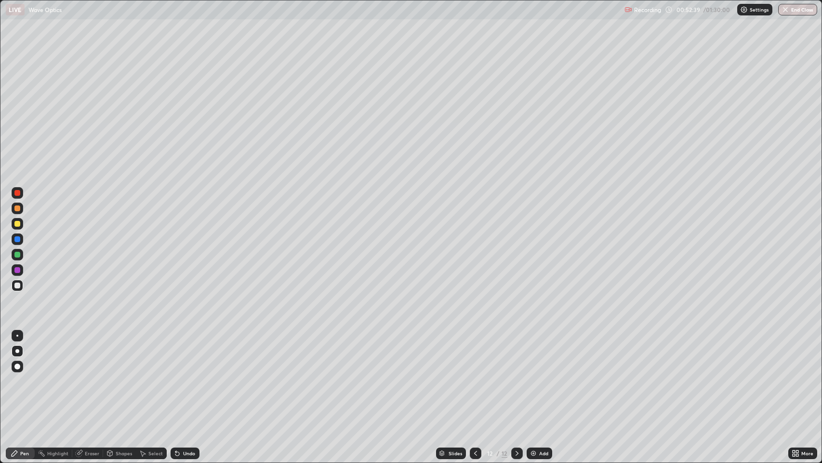
click at [516, 375] on icon at bounding box center [517, 453] width 8 height 8
click at [538, 375] on div "Add" at bounding box center [540, 453] width 26 height 12
click at [183, 375] on div "Undo" at bounding box center [189, 453] width 12 height 5
click at [191, 375] on div "Undo" at bounding box center [189, 453] width 12 height 5
click at [118, 375] on div "Shapes" at bounding box center [124, 453] width 16 height 5
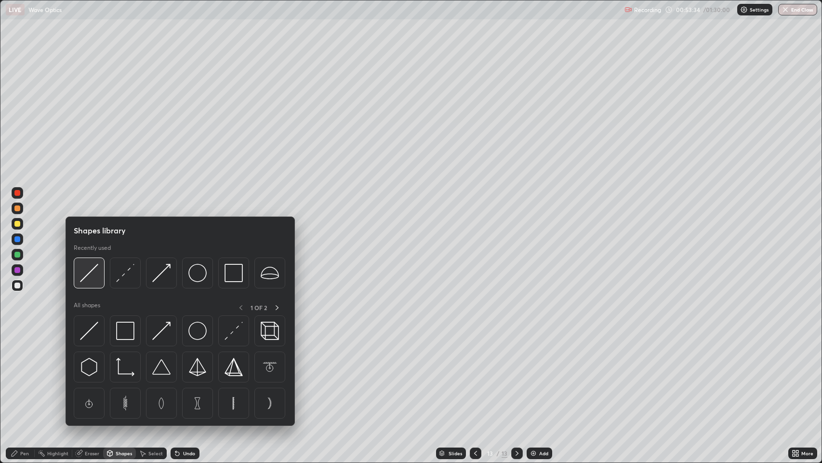
click at [89, 271] on img at bounding box center [89, 273] width 18 height 18
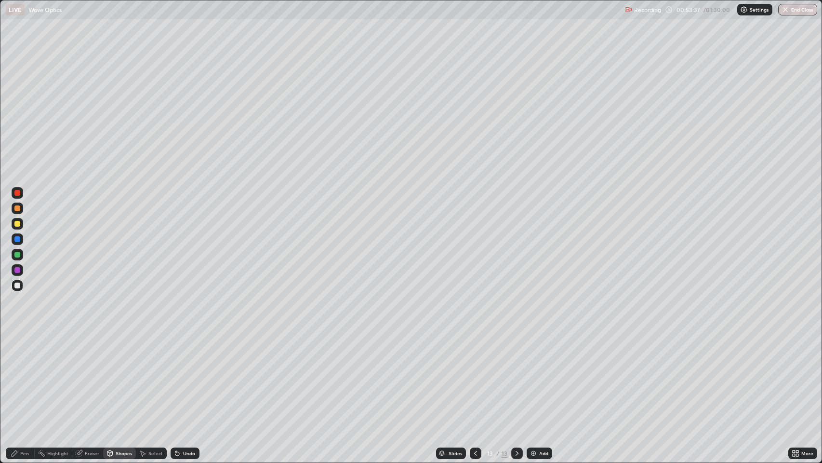
click at [15, 253] on div at bounding box center [17, 255] width 6 height 6
click at [120, 375] on div "Shapes" at bounding box center [124, 453] width 16 height 5
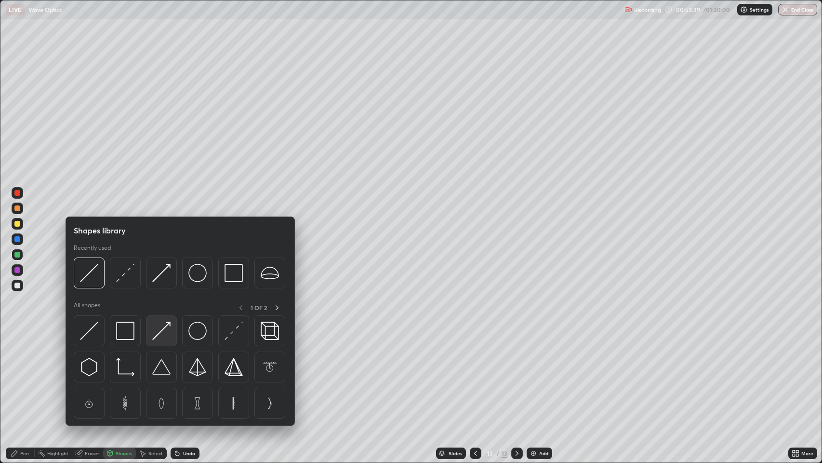
click at [162, 331] on img at bounding box center [161, 330] width 18 height 18
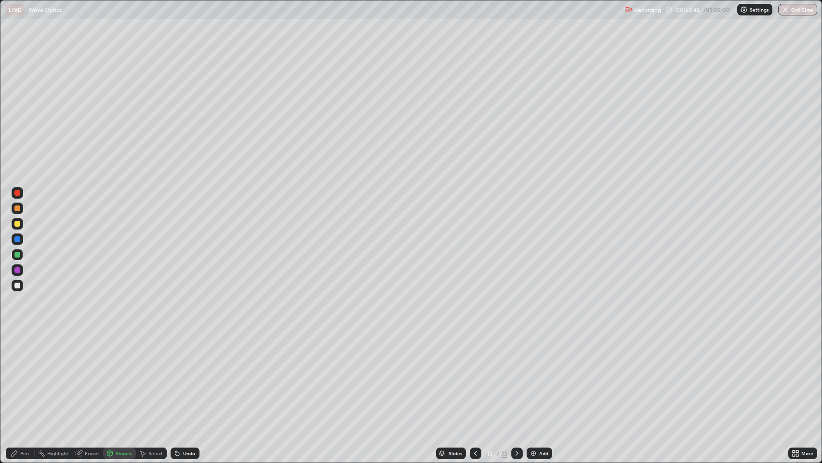
click at [18, 223] on div at bounding box center [17, 224] width 6 height 6
click at [183, 375] on div "Undo" at bounding box center [189, 453] width 12 height 5
click at [20, 375] on div "Pen" at bounding box center [24, 453] width 9 height 5
click at [19, 270] on div at bounding box center [17, 270] width 6 height 6
click at [18, 191] on div at bounding box center [17, 193] width 6 height 6
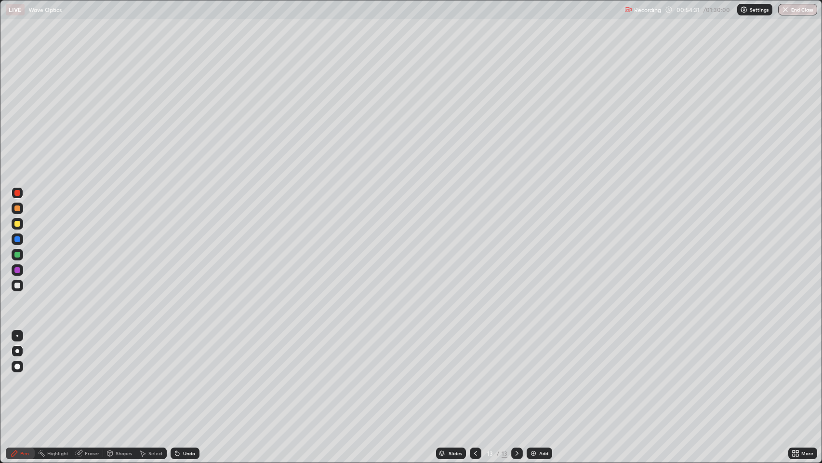
click at [16, 284] on div at bounding box center [17, 285] width 6 height 6
click at [18, 193] on div at bounding box center [17, 193] width 6 height 6
click at [19, 285] on div at bounding box center [17, 285] width 6 height 6
click at [17, 255] on div at bounding box center [17, 255] width 6 height 6
click at [17, 283] on div at bounding box center [17, 285] width 6 height 6
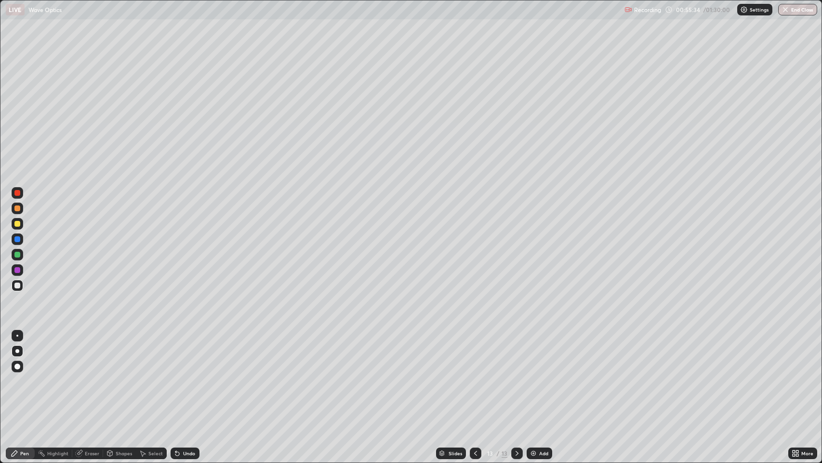
click at [122, 375] on div "Shapes" at bounding box center [124, 453] width 16 height 5
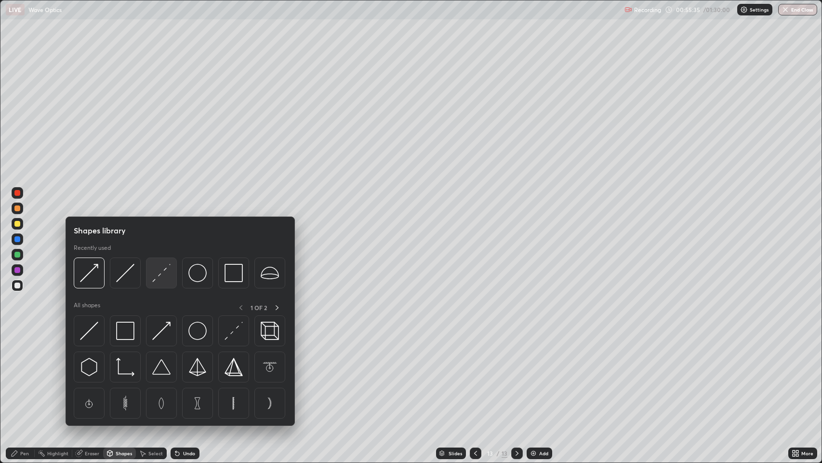
click at [166, 274] on img at bounding box center [161, 273] width 18 height 18
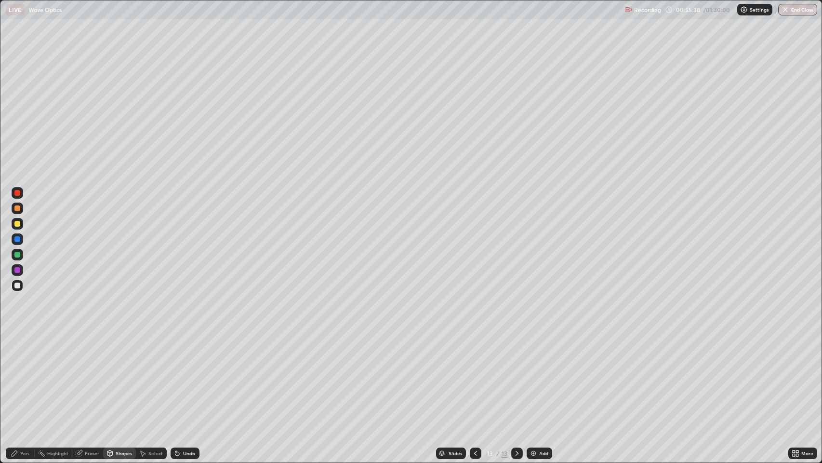
click at [119, 375] on div "Shapes" at bounding box center [124, 453] width 16 height 5
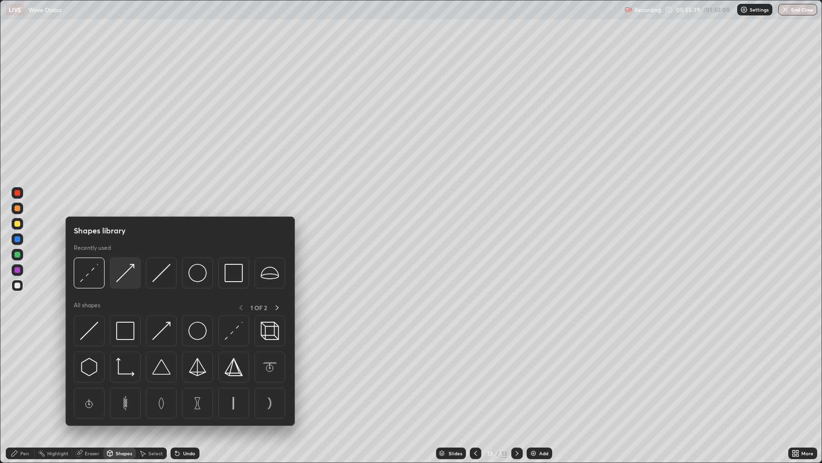
click at [128, 270] on img at bounding box center [125, 273] width 18 height 18
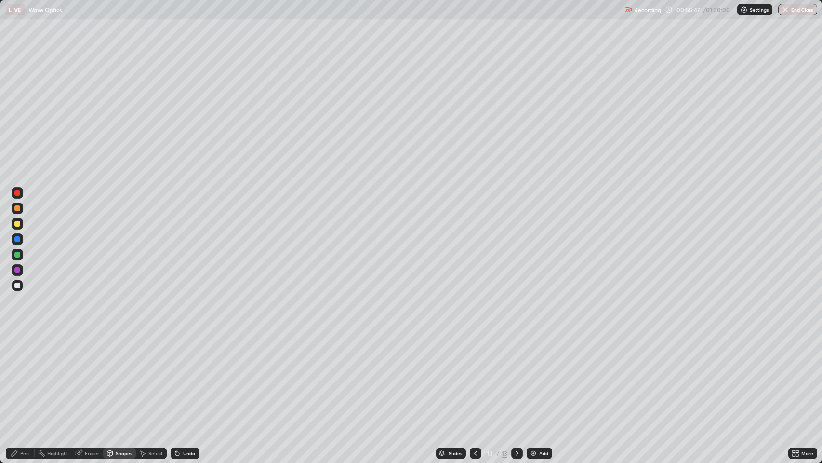
click at [22, 375] on div "Pen" at bounding box center [24, 453] width 9 height 5
click at [21, 375] on div "Pen" at bounding box center [24, 453] width 9 height 5
click at [121, 375] on div "Shapes" at bounding box center [124, 453] width 16 height 5
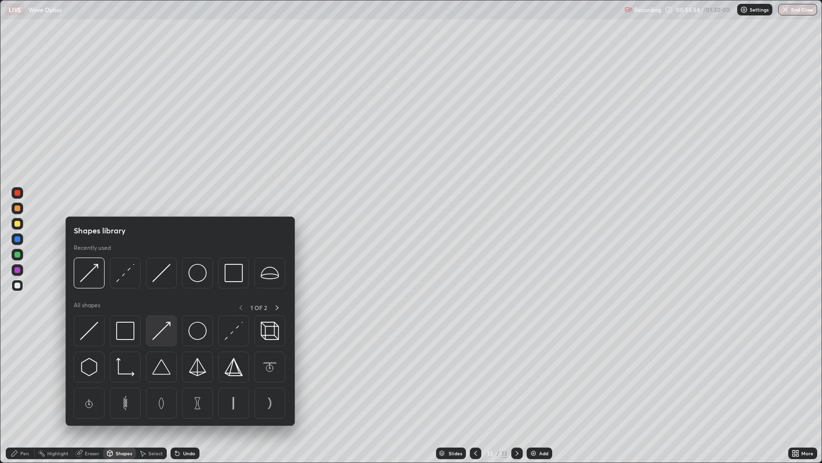
click at [160, 327] on img at bounding box center [161, 330] width 18 height 18
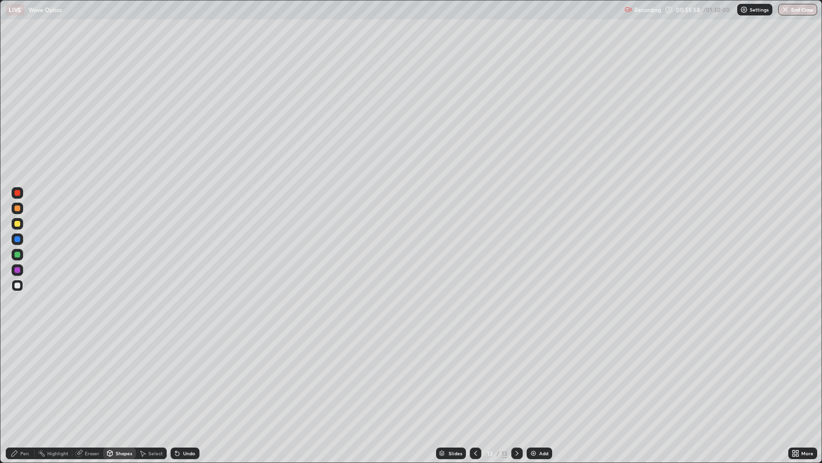
click at [185, 375] on div "Undo" at bounding box center [189, 453] width 12 height 5
click at [17, 208] on div at bounding box center [17, 208] width 6 height 6
click at [19, 375] on div "Pen" at bounding box center [20, 453] width 29 height 12
click at [17, 285] on div at bounding box center [17, 285] width 6 height 6
click at [20, 209] on div at bounding box center [17, 208] width 6 height 6
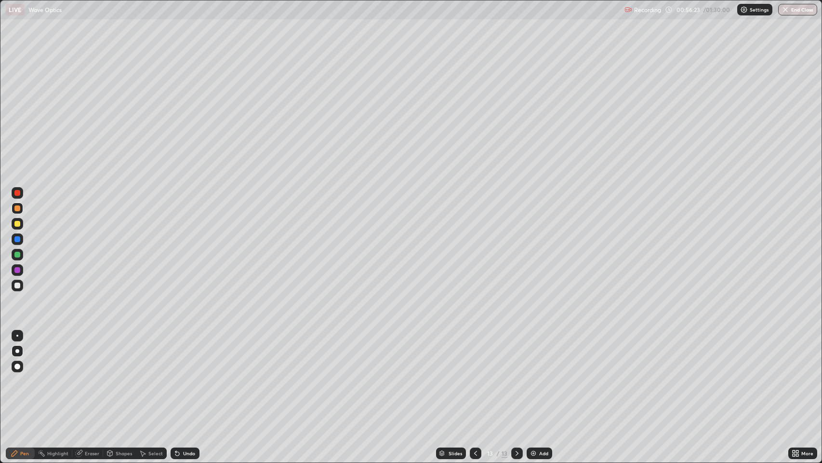
click at [19, 283] on div at bounding box center [17, 285] width 6 height 6
click at [767, 375] on div "Slides 13 / 13 Add" at bounding box center [494, 452] width 589 height 19
click at [17, 208] on div at bounding box center [17, 208] width 6 height 6
click at [17, 193] on div at bounding box center [17, 193] width 6 height 6
click at [17, 285] on div at bounding box center [17, 285] width 6 height 6
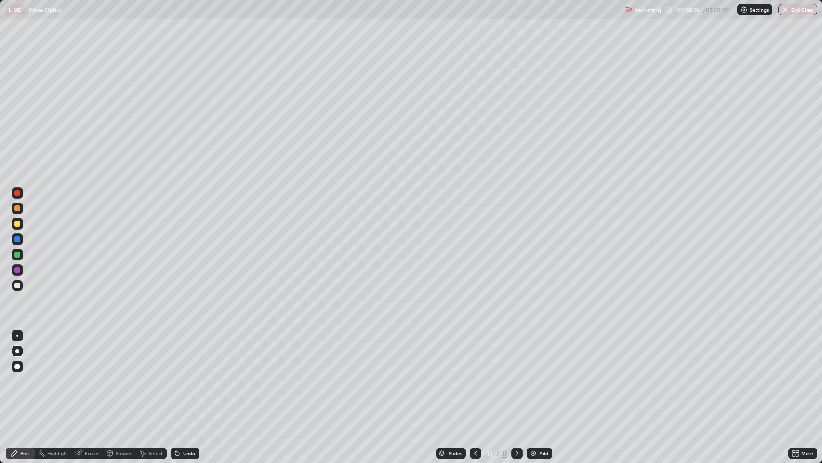
click at [18, 208] on div at bounding box center [17, 208] width 6 height 6
click at [94, 375] on div "Eraser" at bounding box center [92, 453] width 14 height 5
click at [24, 375] on div "Pen" at bounding box center [24, 453] width 9 height 5
click at [18, 193] on div at bounding box center [17, 193] width 6 height 6
click at [176, 375] on icon at bounding box center [177, 454] width 4 height 4
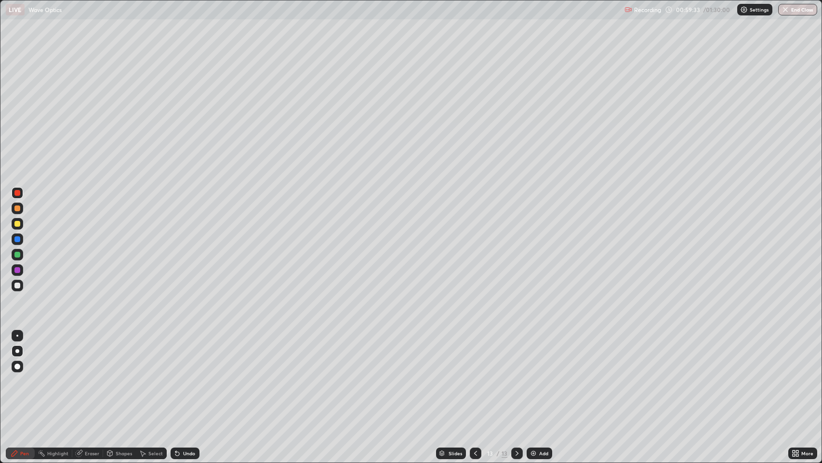
click at [175, 375] on icon at bounding box center [175, 451] width 1 height 1
click at [85, 375] on div "Eraser" at bounding box center [92, 453] width 14 height 5
click at [23, 375] on div "Pen" at bounding box center [24, 453] width 9 height 5
click at [514, 375] on icon at bounding box center [517, 453] width 8 height 8
click at [531, 375] on img at bounding box center [534, 453] width 8 height 8
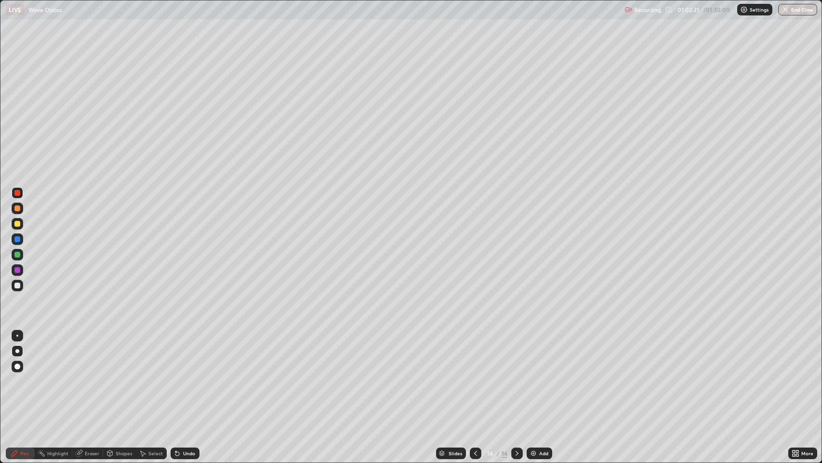
click at [20, 286] on div at bounding box center [17, 285] width 6 height 6
click at [187, 375] on div "Undo" at bounding box center [185, 453] width 29 height 12
click at [186, 375] on div "Undo" at bounding box center [189, 453] width 12 height 5
click at [475, 375] on icon at bounding box center [476, 453] width 8 height 8
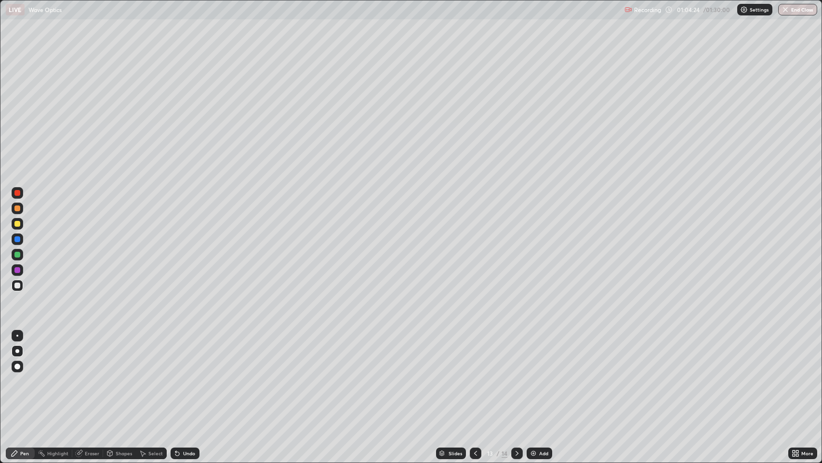
click at [516, 375] on icon at bounding box center [517, 453] width 8 height 8
click at [515, 375] on icon at bounding box center [517, 453] width 8 height 8
click at [530, 375] on img at bounding box center [534, 453] width 8 height 8
click at [181, 375] on div "Undo" at bounding box center [185, 453] width 29 height 12
click at [117, 375] on div "Shapes" at bounding box center [124, 453] width 16 height 5
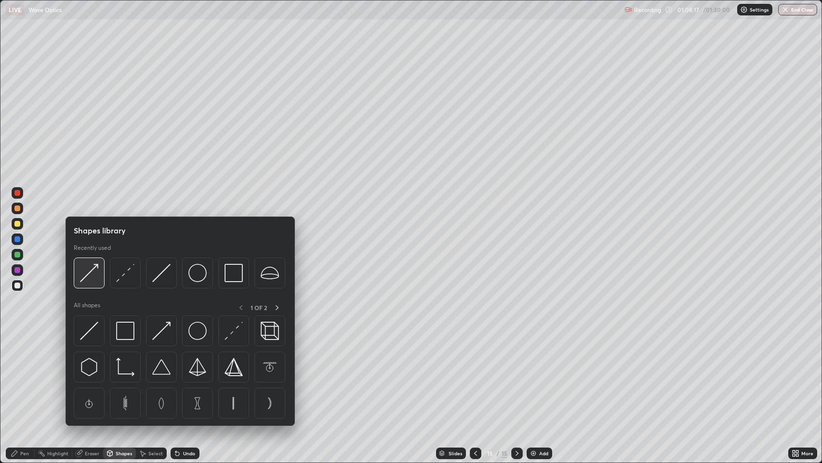
click at [92, 269] on img at bounding box center [89, 273] width 18 height 18
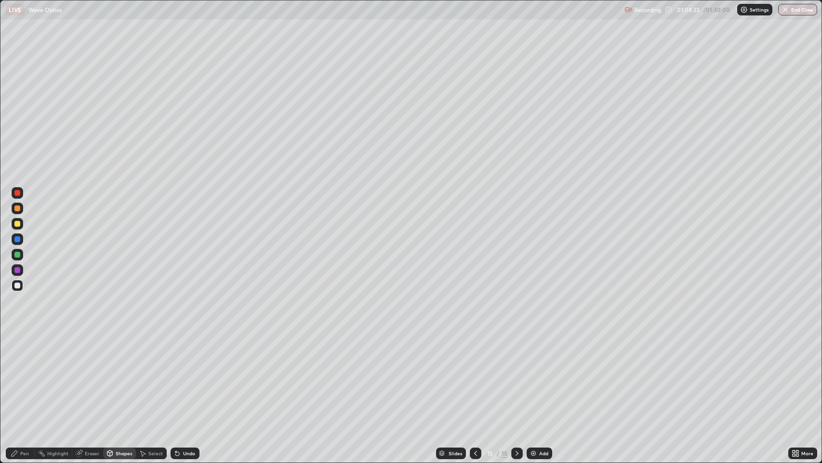
click at [181, 375] on div "Undo" at bounding box center [185, 453] width 29 height 12
click at [24, 375] on div "Pen" at bounding box center [24, 453] width 9 height 5
click at [17, 285] on div at bounding box center [17, 285] width 6 height 6
click at [17, 208] on div at bounding box center [17, 208] width 6 height 6
click at [17, 254] on div at bounding box center [17, 255] width 6 height 6
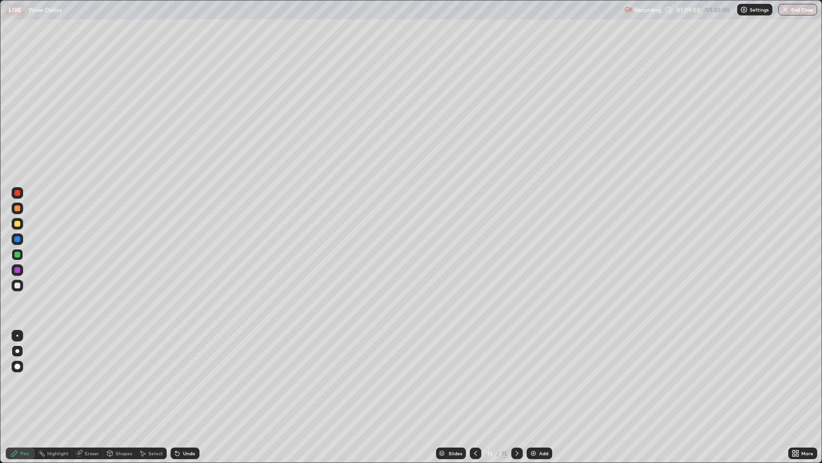
click at [17, 285] on div at bounding box center [17, 285] width 6 height 6
click at [179, 375] on icon at bounding box center [177, 453] width 8 height 8
click at [176, 375] on icon at bounding box center [177, 454] width 4 height 4
click at [17, 239] on div at bounding box center [17, 239] width 6 height 6
click at [18, 287] on div at bounding box center [17, 285] width 6 height 6
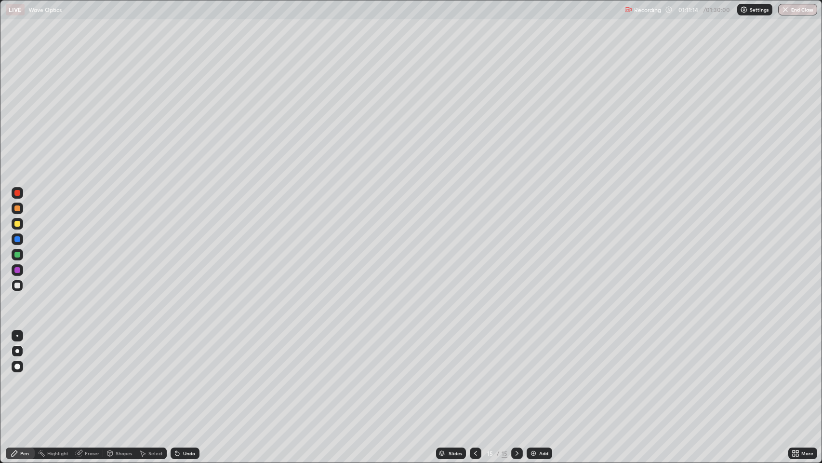
click at [17, 270] on div at bounding box center [17, 270] width 6 height 6
click at [535, 375] on img at bounding box center [534, 453] width 8 height 8
click at [18, 285] on div at bounding box center [17, 285] width 6 height 6
click at [180, 375] on div "Undo" at bounding box center [185, 453] width 29 height 12
click at [121, 375] on div "Shapes" at bounding box center [124, 453] width 16 height 5
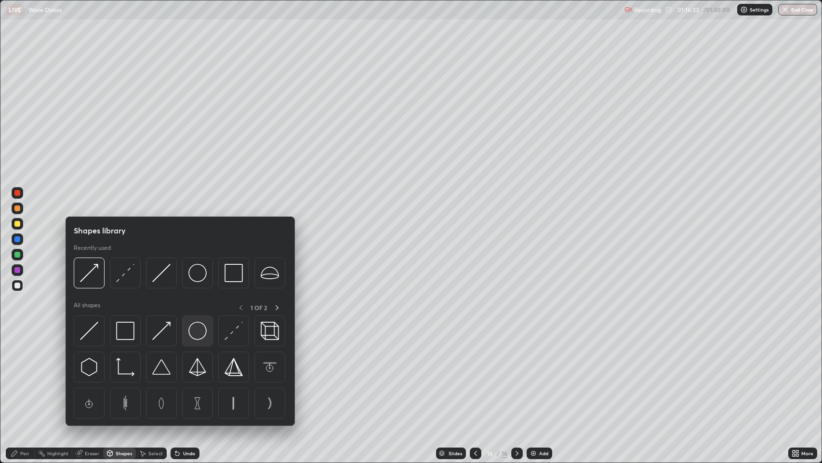
click at [197, 332] on img at bounding box center [197, 330] width 18 height 18
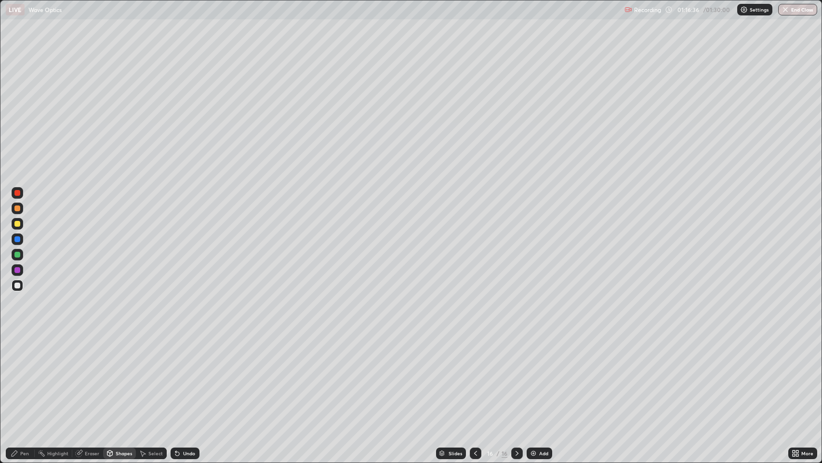
click at [185, 375] on div "Undo" at bounding box center [189, 453] width 12 height 5
click at [116, 375] on div "Shapes" at bounding box center [119, 453] width 33 height 12
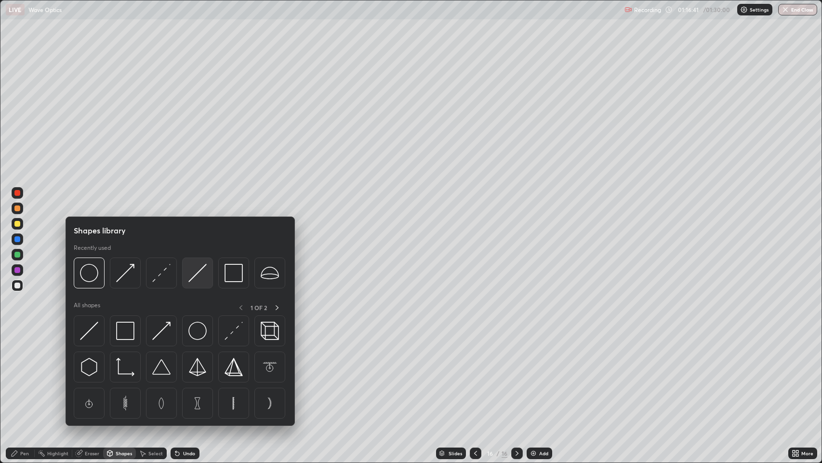
click at [197, 273] on img at bounding box center [197, 273] width 18 height 18
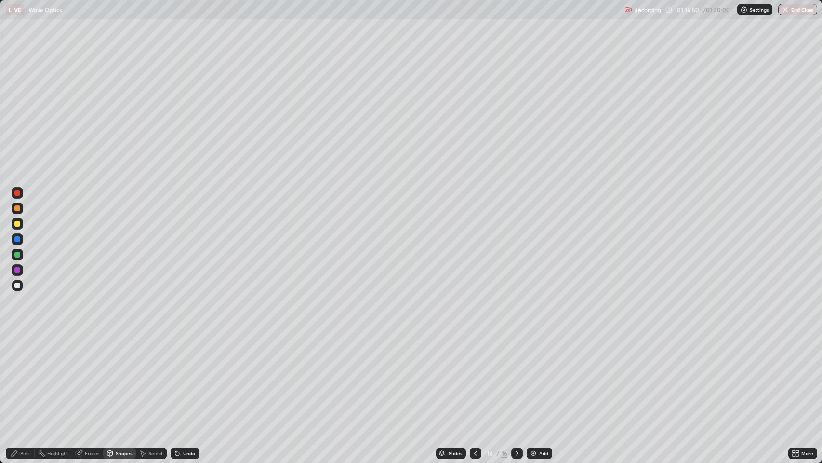
click at [14, 375] on icon at bounding box center [15, 453] width 6 height 6
click at [15, 206] on div at bounding box center [17, 208] width 6 height 6
click at [17, 270] on div at bounding box center [17, 270] width 6 height 6
click at [475, 375] on icon at bounding box center [476, 453] width 8 height 8
click at [17, 285] on div at bounding box center [17, 285] width 6 height 6
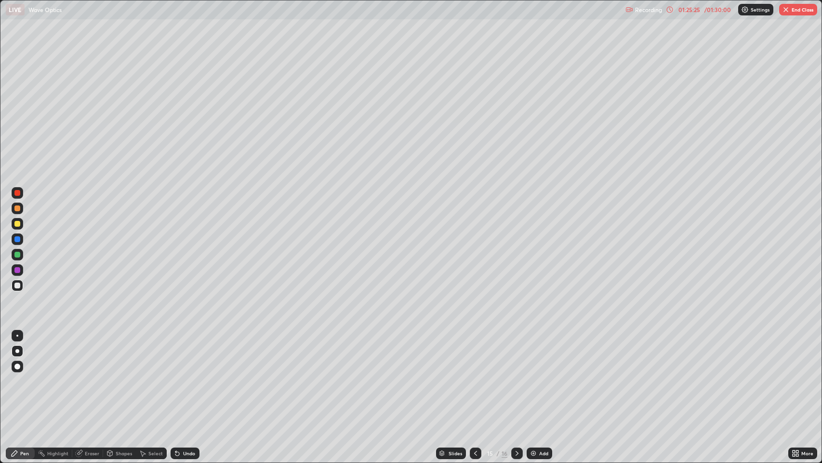
click at [123, 375] on div "Shapes" at bounding box center [124, 453] width 16 height 5
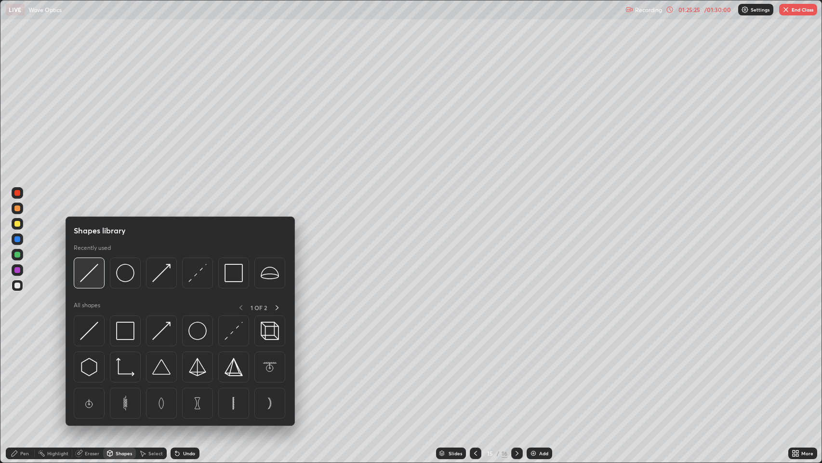
click at [91, 275] on img at bounding box center [89, 273] width 18 height 18
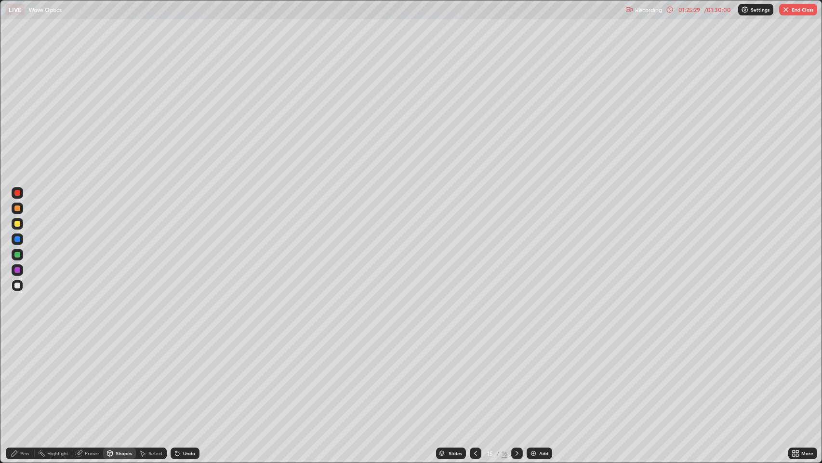
click at [17, 271] on div at bounding box center [17, 270] width 6 height 6
click at [25, 375] on div "Pen" at bounding box center [24, 453] width 9 height 5
click at [83, 375] on div "Eraser" at bounding box center [87, 453] width 31 height 12
click at [21, 375] on div "Pen" at bounding box center [24, 453] width 9 height 5
click at [17, 287] on div at bounding box center [17, 285] width 6 height 6
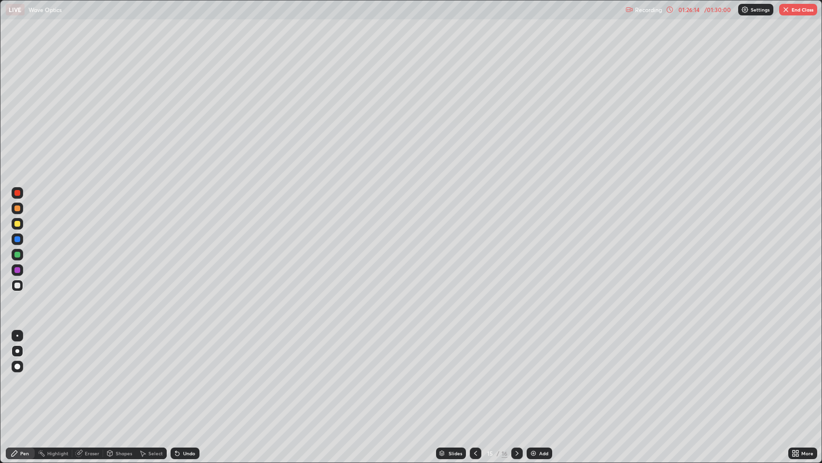
click at [16, 210] on div at bounding box center [17, 208] width 6 height 6
click at [16, 193] on div at bounding box center [17, 193] width 6 height 6
click at [18, 286] on div at bounding box center [17, 285] width 6 height 6
click at [185, 375] on div "Undo" at bounding box center [189, 453] width 12 height 5
click at [186, 375] on div "Undo" at bounding box center [185, 453] width 29 height 12
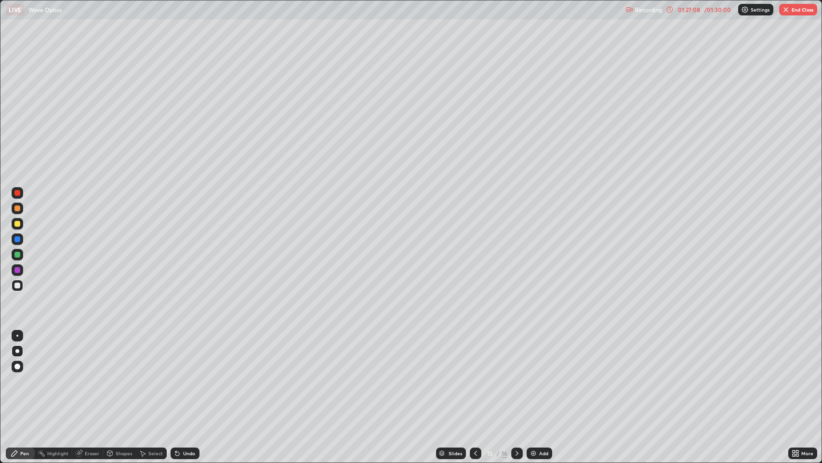
click at [190, 375] on div "Undo" at bounding box center [189, 453] width 12 height 5
click at [191, 375] on div "Undo" at bounding box center [189, 453] width 12 height 5
click at [183, 375] on div "Undo" at bounding box center [189, 453] width 12 height 5
click at [181, 375] on div "Undo" at bounding box center [185, 453] width 29 height 12
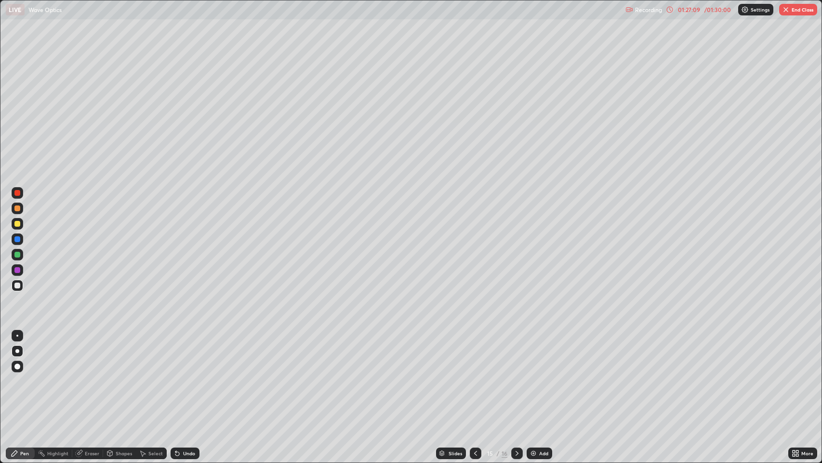
click at [176, 375] on icon at bounding box center [177, 454] width 4 height 4
click at [182, 375] on div "Undo" at bounding box center [185, 453] width 29 height 12
click at [185, 375] on div "Undo" at bounding box center [185, 453] width 29 height 12
click at [183, 375] on div "Undo" at bounding box center [189, 453] width 12 height 5
click at [182, 375] on div "Undo" at bounding box center [185, 453] width 29 height 12
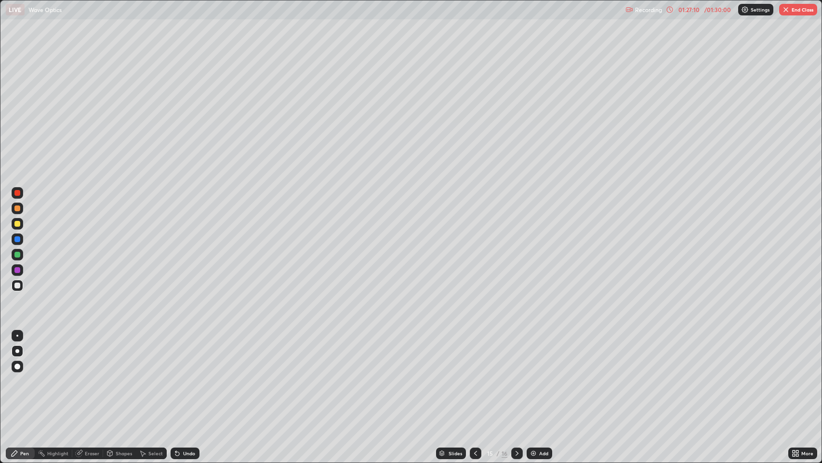
click at [183, 375] on div "Undo" at bounding box center [185, 453] width 29 height 12
click at [185, 375] on div "Undo" at bounding box center [189, 453] width 12 height 5
click at [182, 375] on div "Undo" at bounding box center [185, 453] width 29 height 12
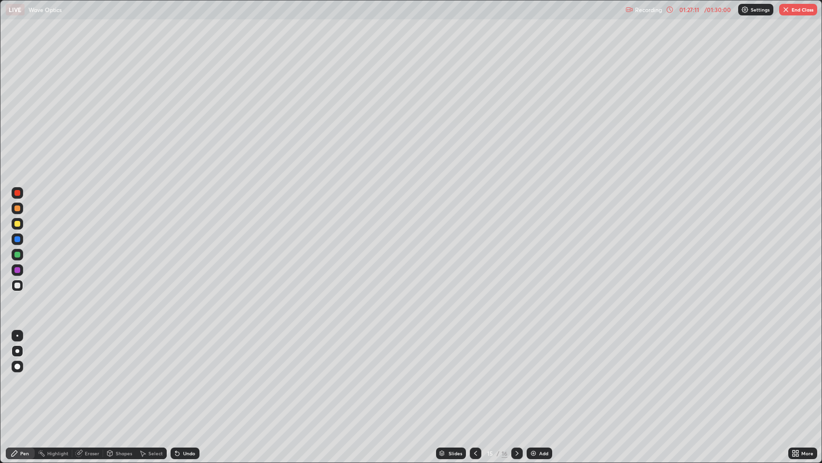
click at [183, 375] on div "Undo" at bounding box center [189, 453] width 12 height 5
click at [183, 375] on div "Undo" at bounding box center [185, 453] width 29 height 12
click at [180, 375] on icon at bounding box center [177, 453] width 8 height 8
click at [183, 375] on div "Undo" at bounding box center [189, 453] width 12 height 5
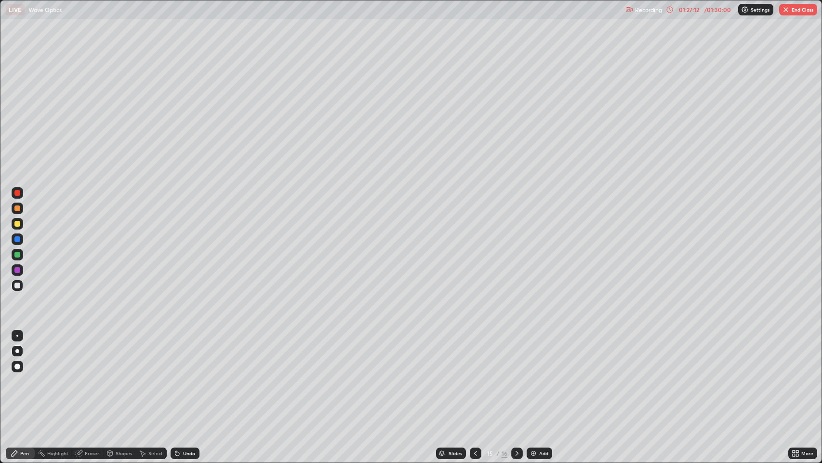
click at [183, 375] on div "Undo" at bounding box center [189, 453] width 12 height 5
click at [181, 375] on div "Undo" at bounding box center [185, 453] width 29 height 12
click at [184, 375] on div "Undo" at bounding box center [189, 453] width 12 height 5
click at [186, 375] on div "Undo" at bounding box center [189, 453] width 12 height 5
click at [184, 375] on div "Undo" at bounding box center [185, 453] width 29 height 12
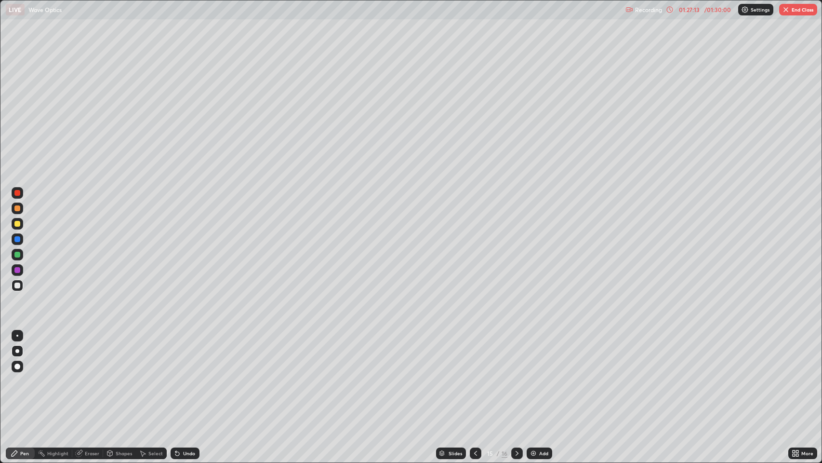
click at [183, 375] on div "Undo" at bounding box center [189, 453] width 12 height 5
click at [186, 375] on div "Undo" at bounding box center [189, 453] width 12 height 5
click at [185, 375] on div "Undo" at bounding box center [189, 453] width 12 height 5
click at [186, 375] on div "Undo" at bounding box center [189, 453] width 12 height 5
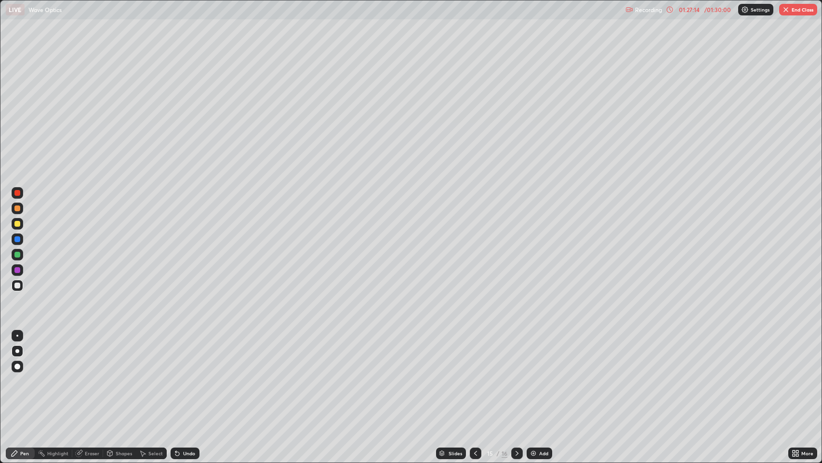
click at [185, 375] on div "Undo" at bounding box center [189, 453] width 12 height 5
click at [184, 375] on div "Undo" at bounding box center [189, 453] width 12 height 5
click at [183, 375] on div "Undo" at bounding box center [189, 453] width 12 height 5
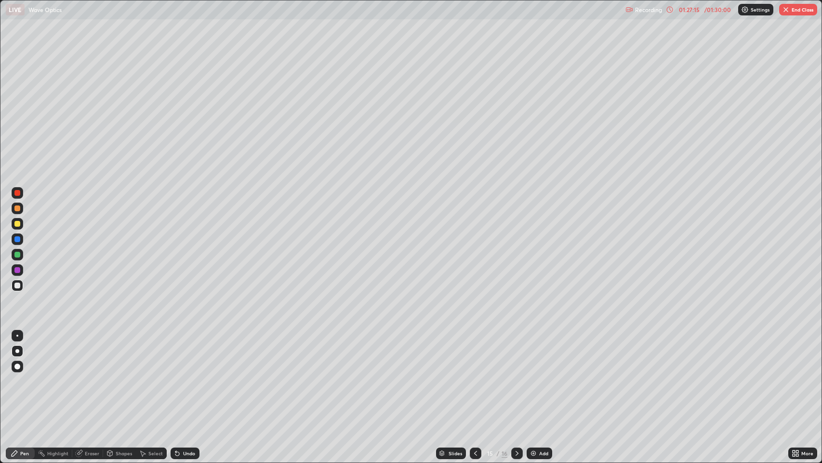
click at [183, 375] on div "Undo" at bounding box center [185, 453] width 29 height 12
click at [183, 375] on div "Undo" at bounding box center [189, 453] width 12 height 5
click at [176, 375] on icon at bounding box center [177, 454] width 4 height 4
click at [183, 375] on div "Undo" at bounding box center [189, 453] width 12 height 5
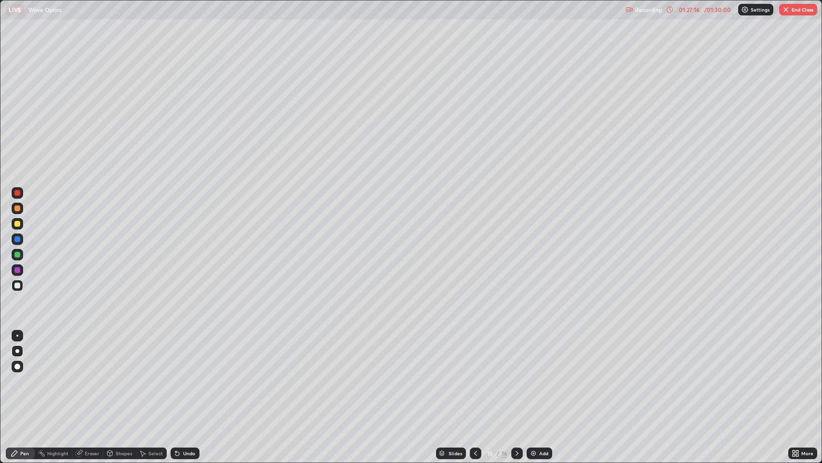
click at [183, 375] on div "Undo" at bounding box center [189, 453] width 12 height 5
click at [176, 375] on icon at bounding box center [177, 454] width 4 height 4
click at [181, 375] on div "Undo" at bounding box center [185, 453] width 29 height 12
click at [182, 375] on div "Undo" at bounding box center [185, 453] width 29 height 12
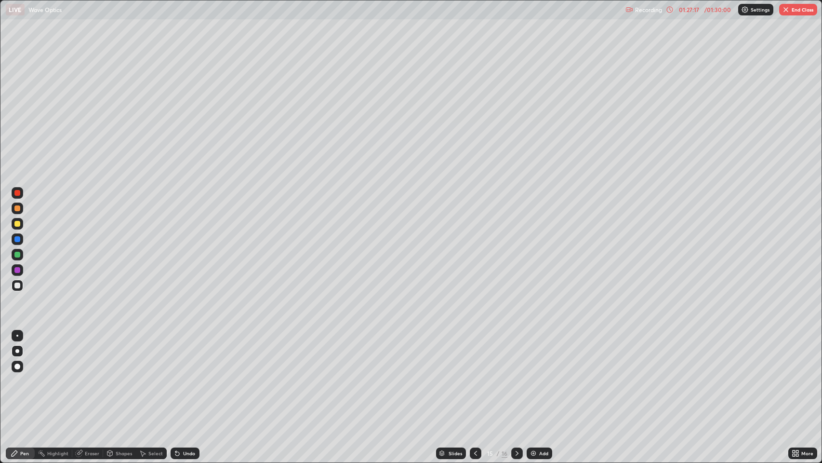
click at [181, 375] on div "Undo" at bounding box center [185, 453] width 29 height 12
click at [176, 375] on icon at bounding box center [177, 454] width 4 height 4
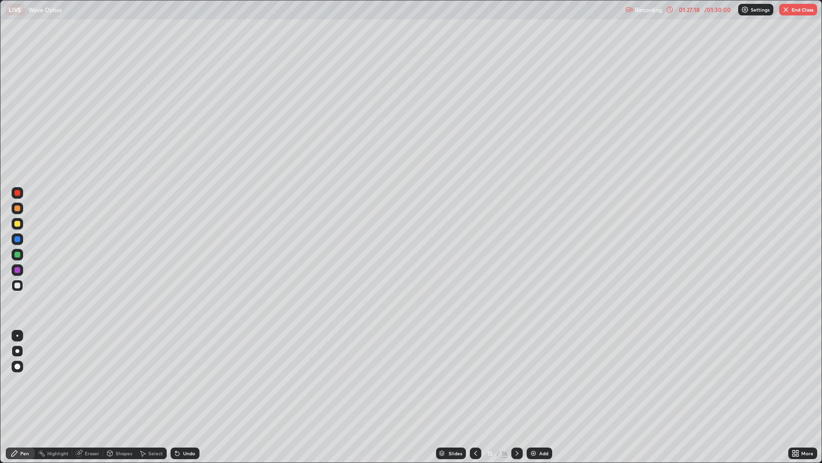
click at [176, 375] on icon at bounding box center [177, 454] width 4 height 4
click at [181, 375] on div "Undo" at bounding box center [185, 453] width 29 height 12
click at [182, 375] on div "Undo" at bounding box center [185, 453] width 29 height 12
click at [183, 375] on div "Undo" at bounding box center [189, 453] width 12 height 5
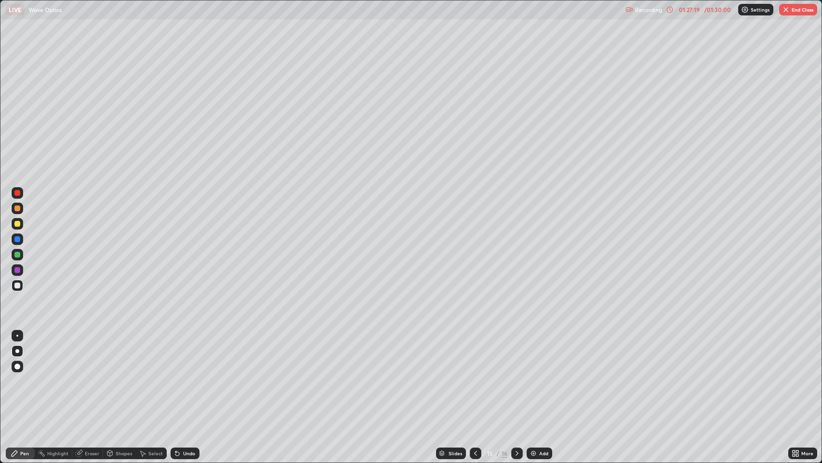
click at [182, 375] on div "Undo" at bounding box center [185, 453] width 29 height 12
click at [181, 375] on div "Undo" at bounding box center [185, 453] width 29 height 12
click at [183, 375] on div "Undo" at bounding box center [189, 453] width 12 height 5
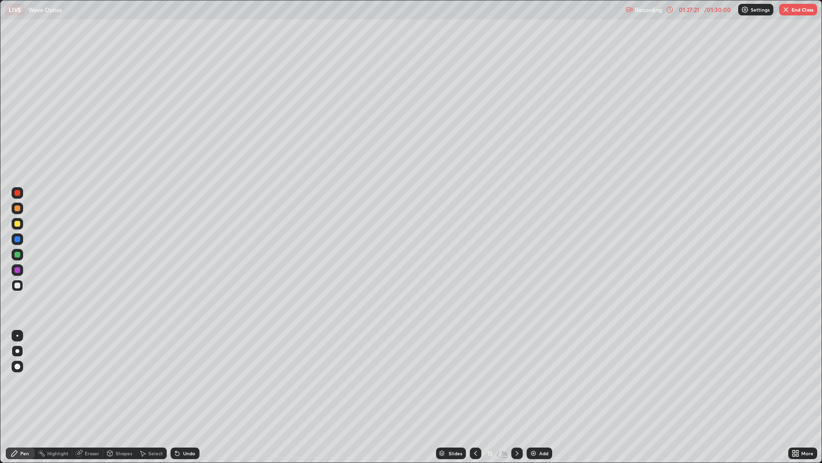
click at [183, 375] on div "Undo" at bounding box center [189, 453] width 12 height 5
click at [515, 375] on icon at bounding box center [517, 453] width 8 height 8
click at [17, 271] on div at bounding box center [17, 270] width 6 height 6
click at [17, 287] on div at bounding box center [17, 285] width 6 height 6
click at [16, 210] on div at bounding box center [17, 208] width 6 height 6
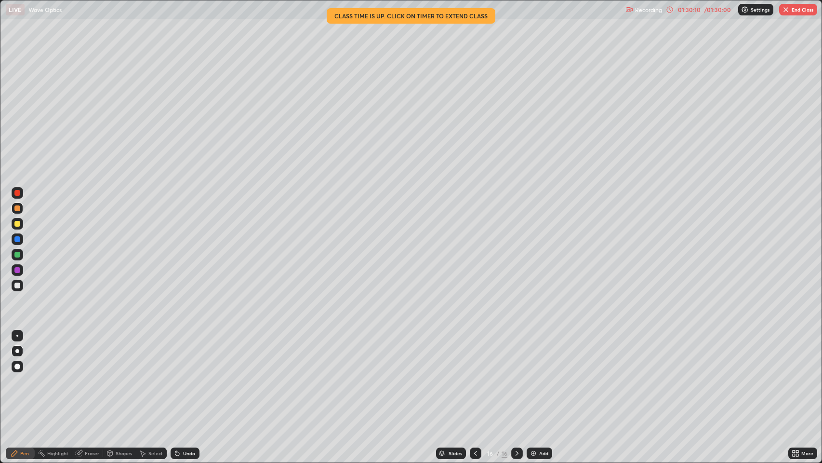
click at [785, 11] on img "button" at bounding box center [786, 10] width 8 height 8
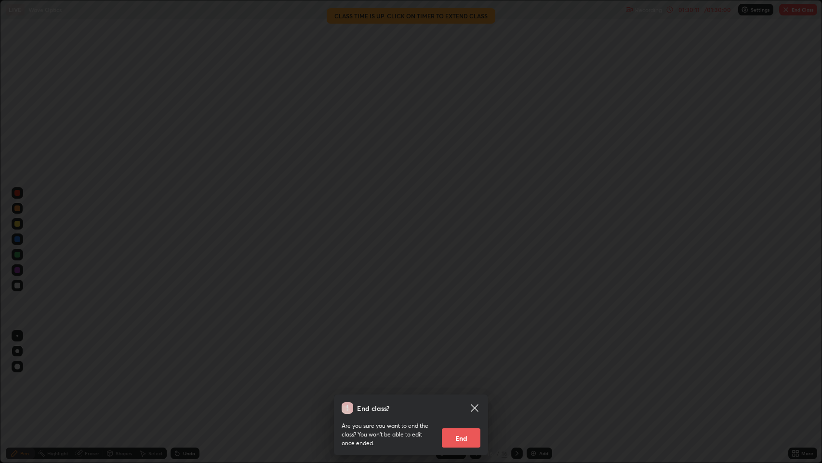
click at [461, 375] on button "End" at bounding box center [461, 437] width 39 height 19
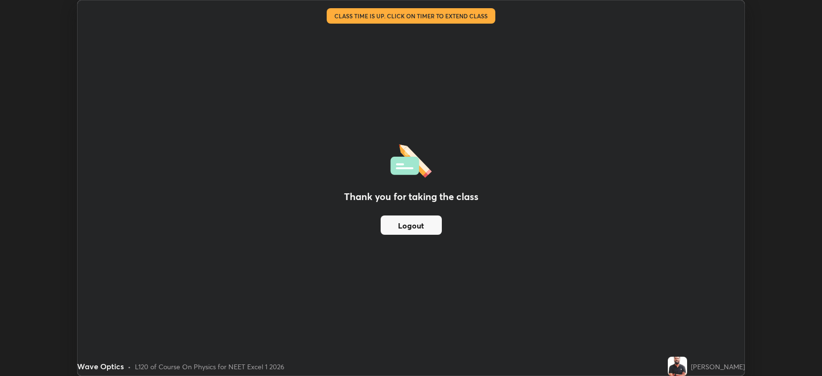
scroll to position [47813, 47366]
